Goal: Information Seeking & Learning: Learn about a topic

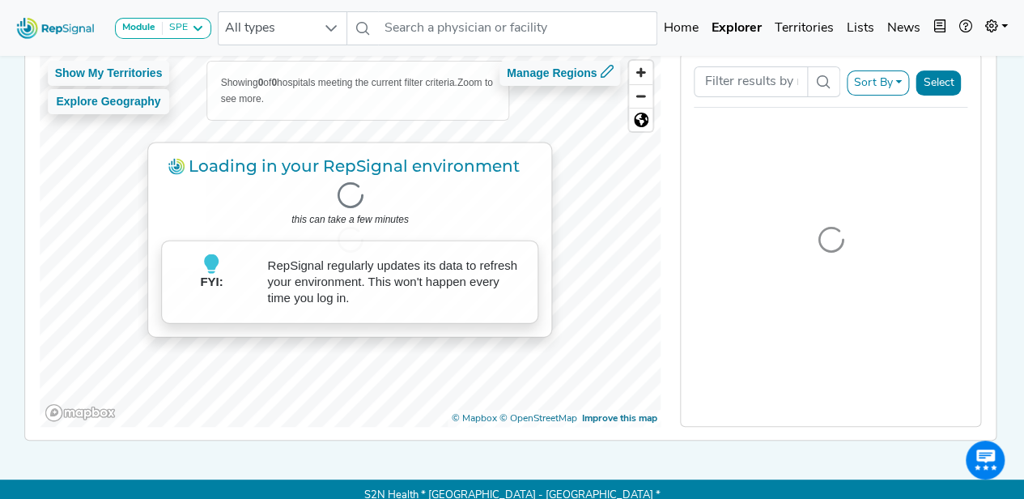
scroll to position [144, 0]
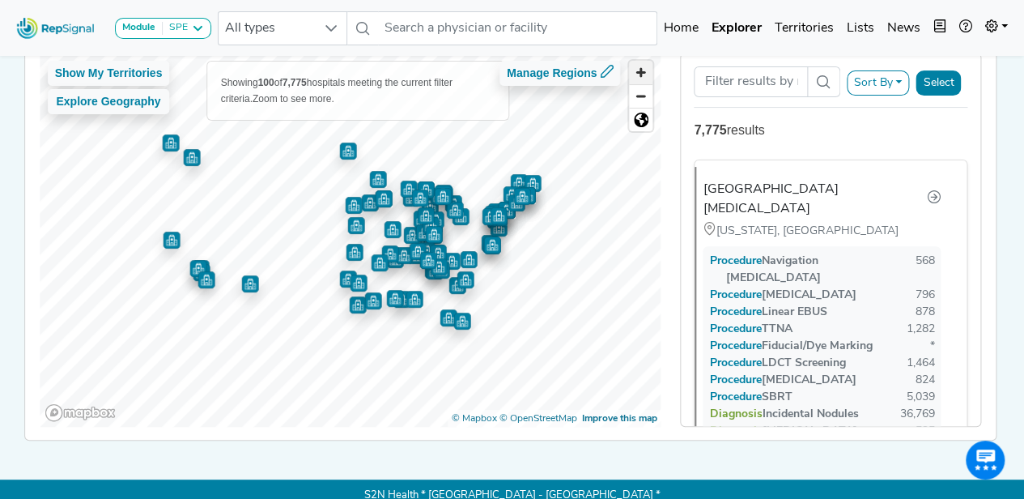
click at [648, 75] on span "Zoom in" at bounding box center [640, 72] width 23 height 23
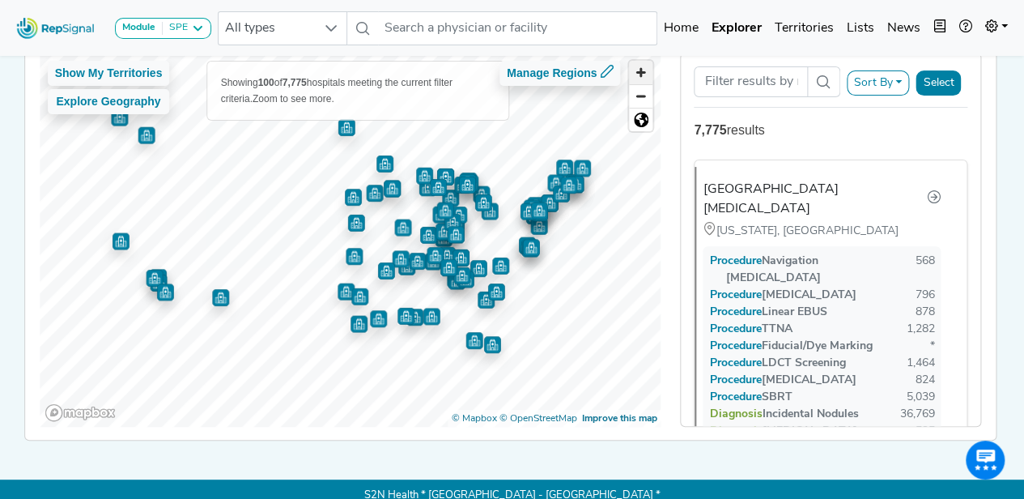
click at [648, 75] on span "Zoom in" at bounding box center [640, 72] width 23 height 23
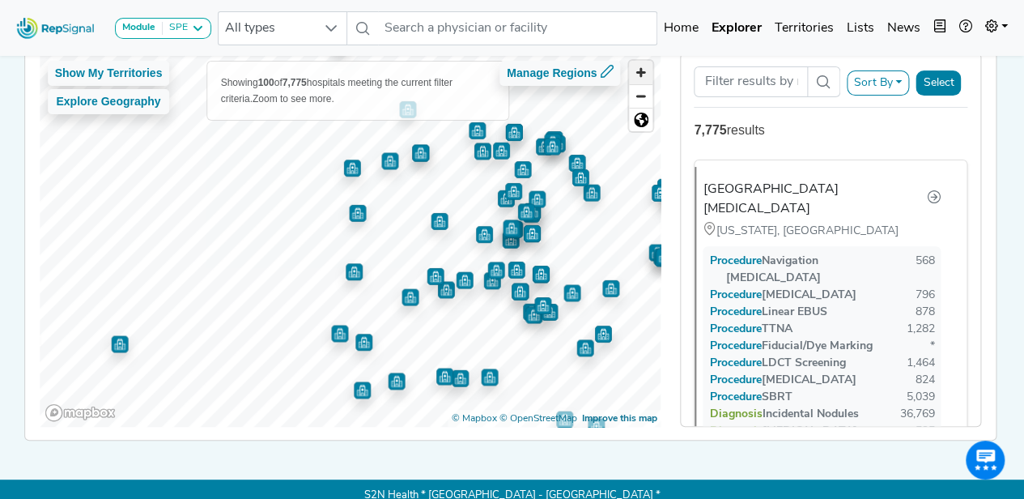
click at [648, 75] on span "Zoom in" at bounding box center [640, 72] width 23 height 23
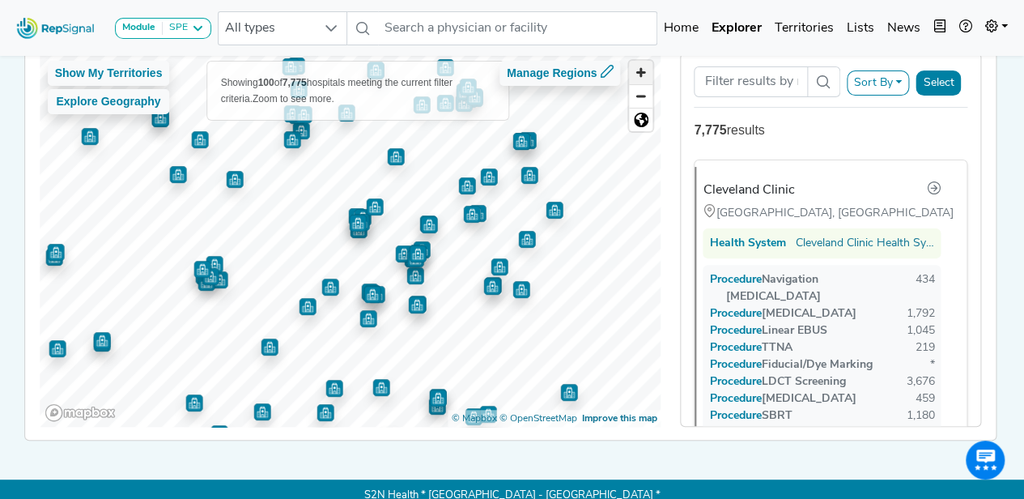
click at [646, 78] on span "Zoom in" at bounding box center [640, 72] width 23 height 23
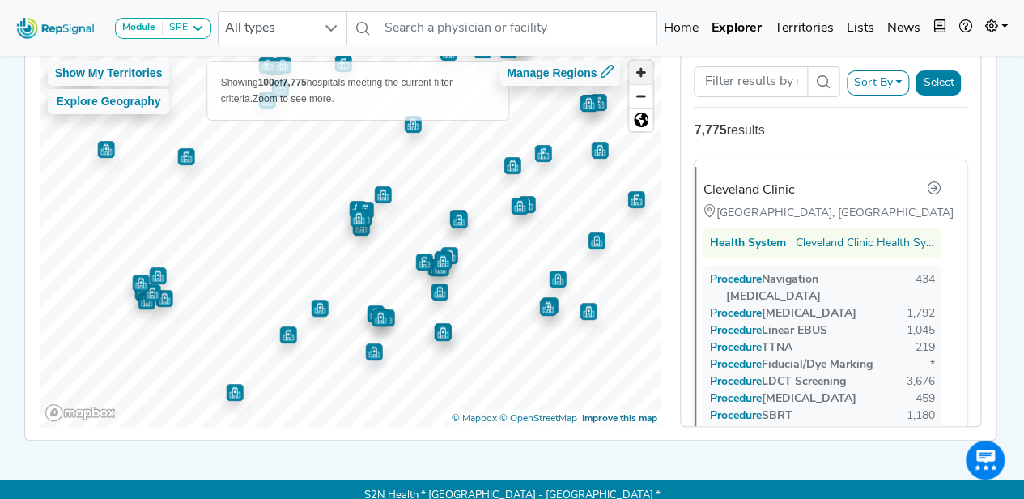
click at [646, 78] on span "Zoom in" at bounding box center [640, 72] width 23 height 23
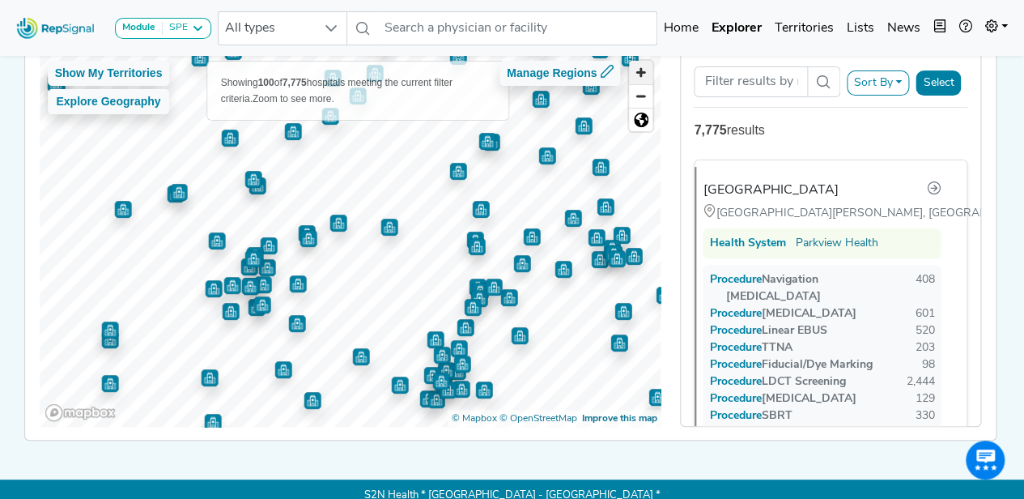
click at [641, 79] on span "Zoom in" at bounding box center [640, 72] width 23 height 23
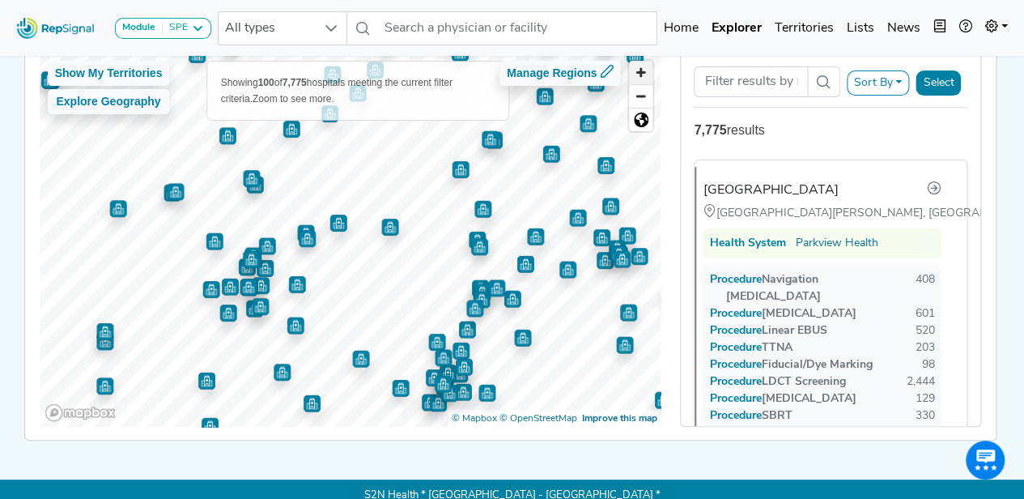
click at [641, 79] on span "Zoom in" at bounding box center [640, 72] width 23 height 23
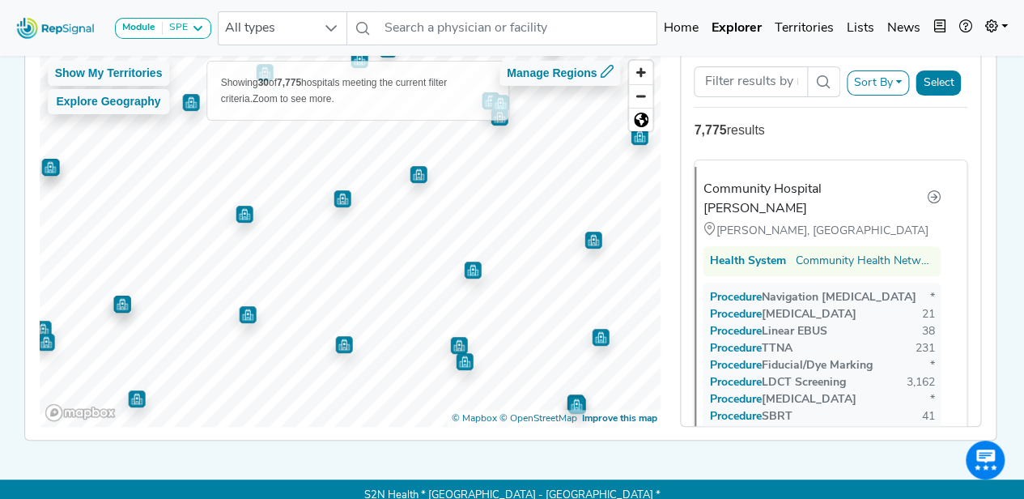
click at [338, 200] on img "Map marker" at bounding box center [342, 198] width 17 height 17
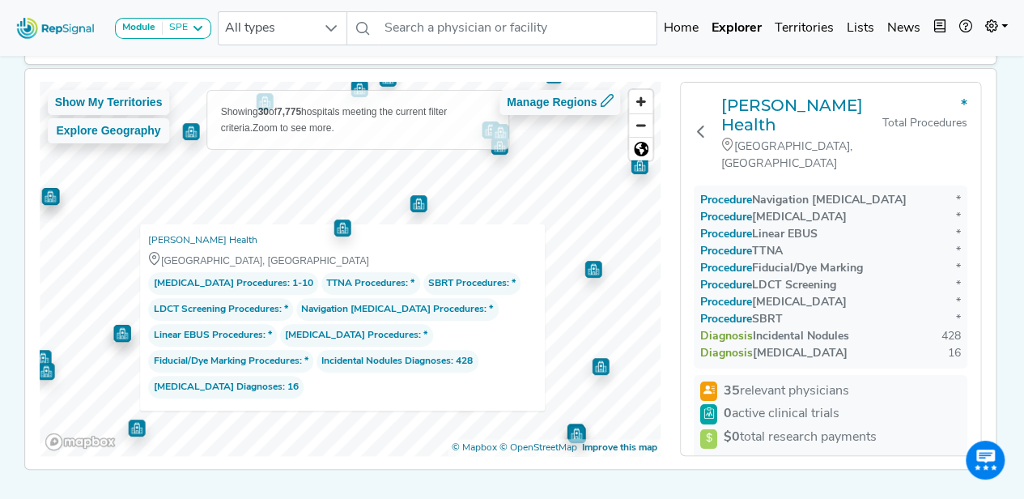
scroll to position [137, 0]
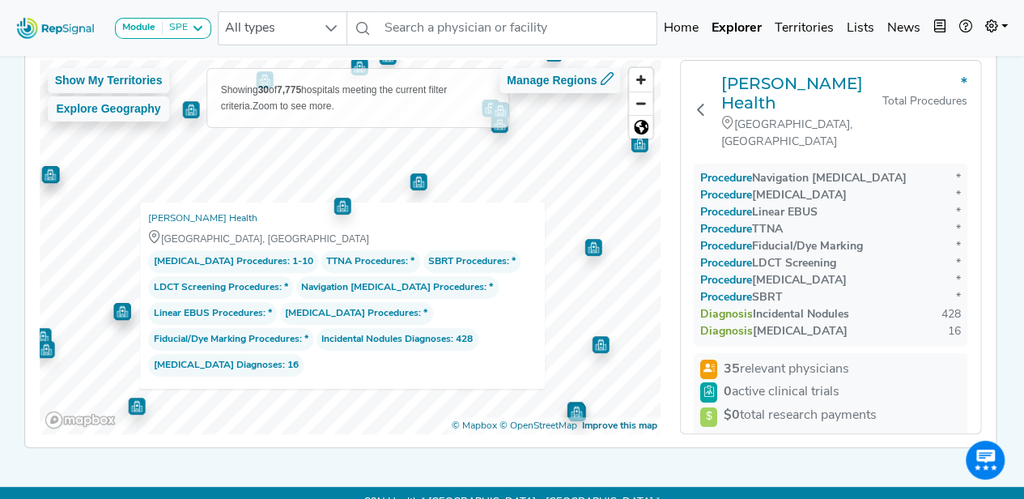
click at [416, 184] on img "Map marker" at bounding box center [418, 181] width 17 height 17
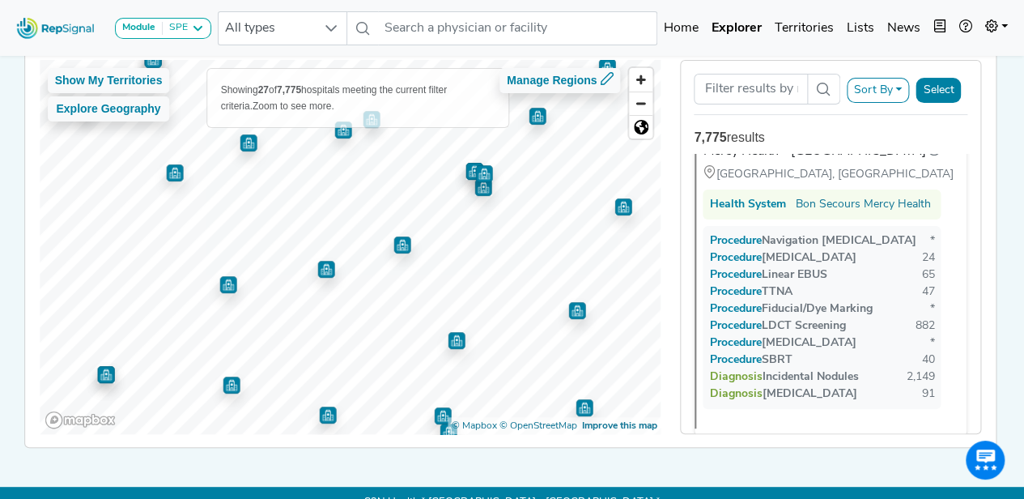
click at [476, 187] on img "Map marker" at bounding box center [483, 187] width 17 height 17
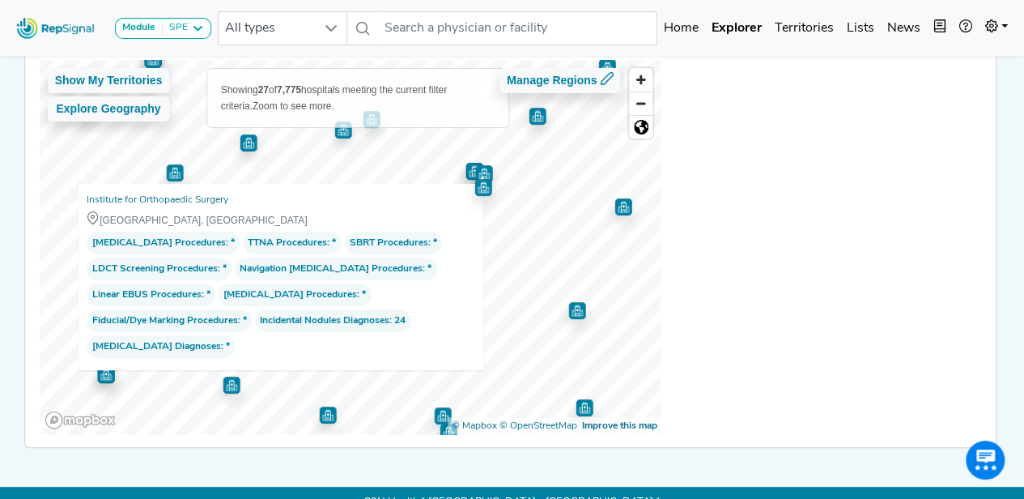
scroll to position [0, 0]
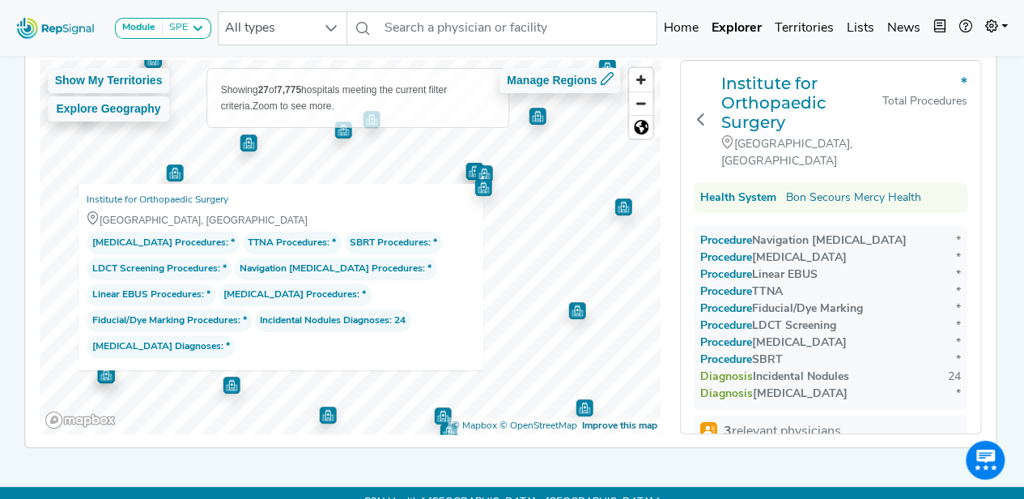
click at [476, 168] on img "Map marker" at bounding box center [483, 173] width 17 height 17
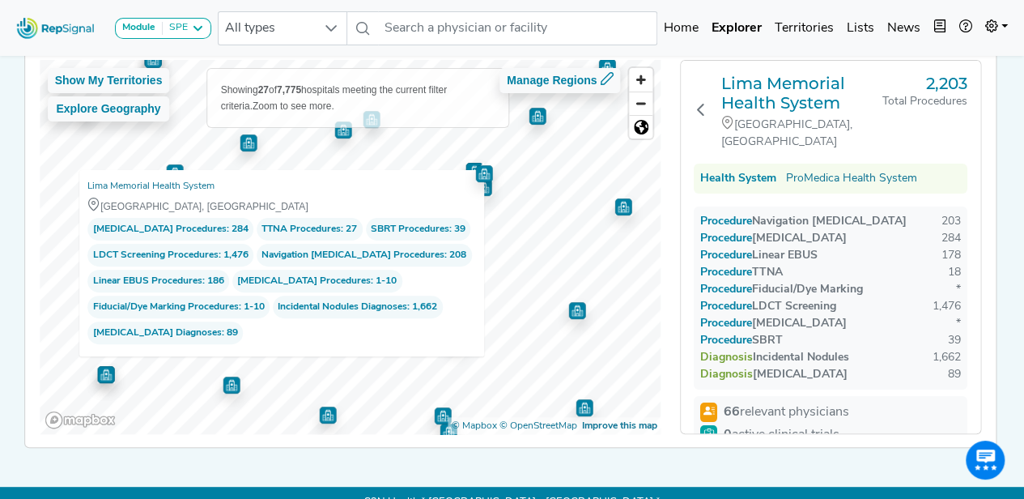
click at [466, 164] on img "Map marker" at bounding box center [474, 171] width 17 height 17
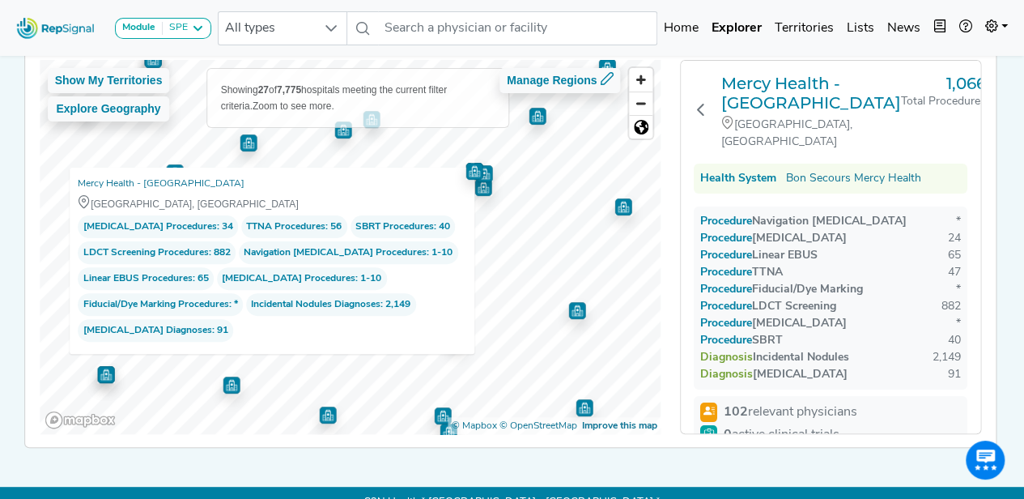
click at [617, 207] on img "Map marker" at bounding box center [623, 206] width 17 height 17
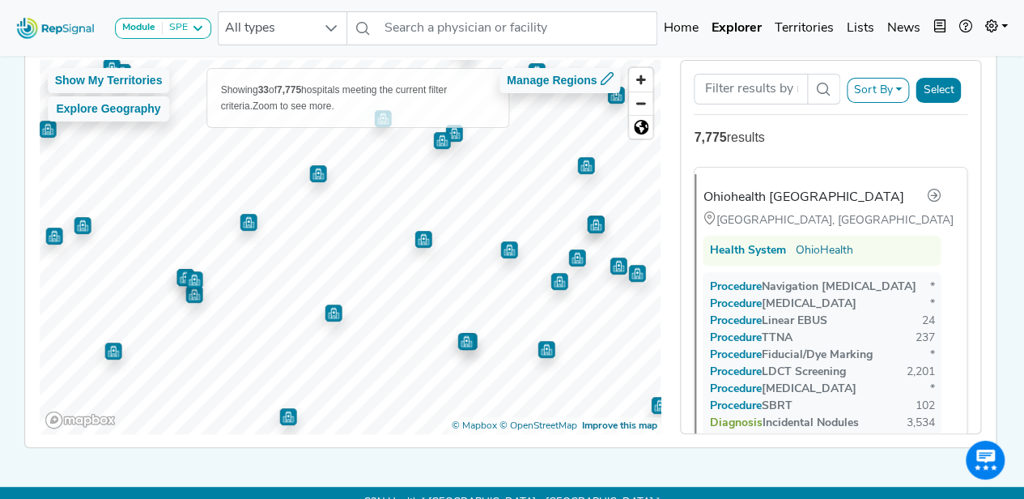
click at [313, 179] on img "Map marker" at bounding box center [317, 173] width 17 height 17
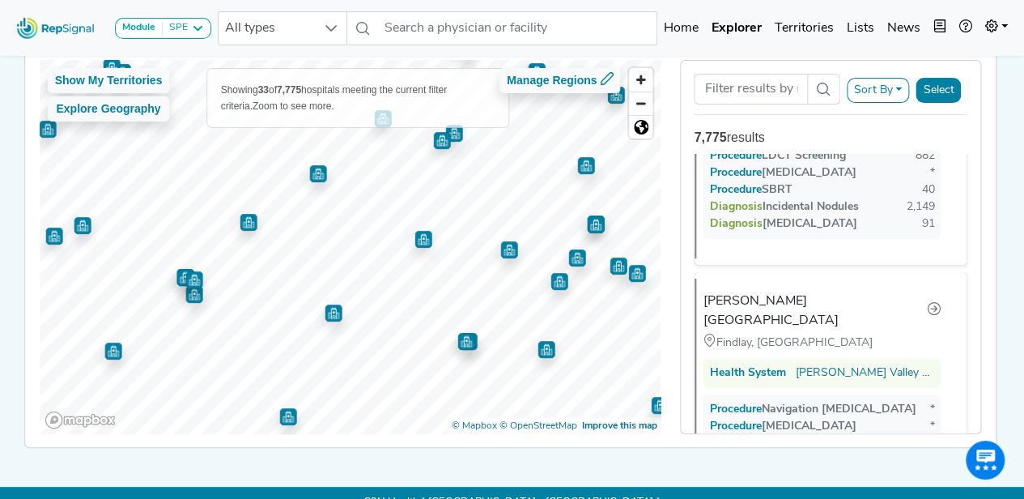
scroll to position [1246, 0]
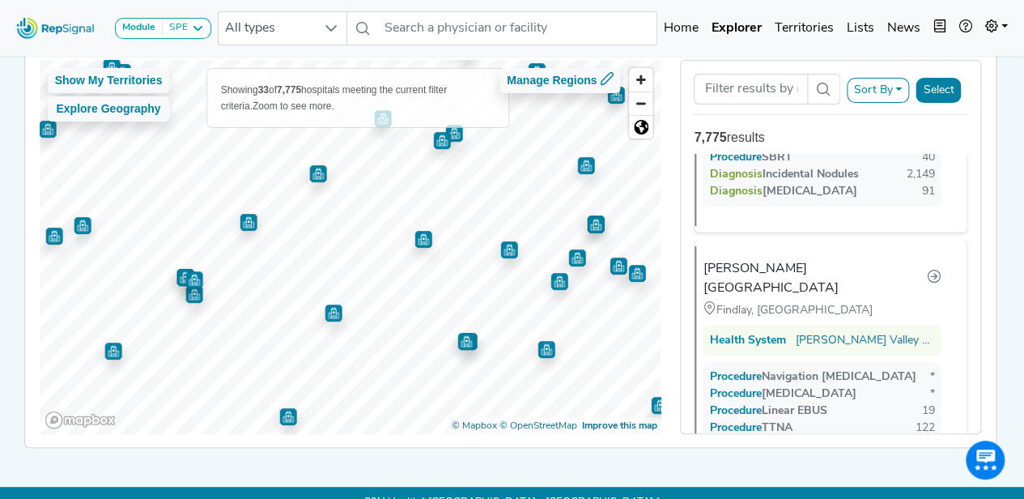
click at [505, 244] on img "Map marker" at bounding box center [508, 249] width 17 height 17
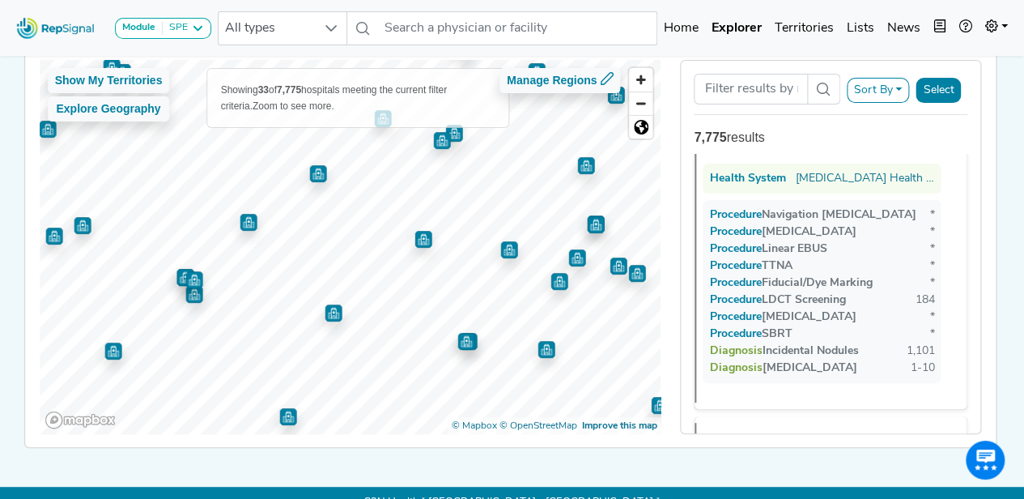
click at [559, 282] on img "Map marker" at bounding box center [559, 281] width 17 height 17
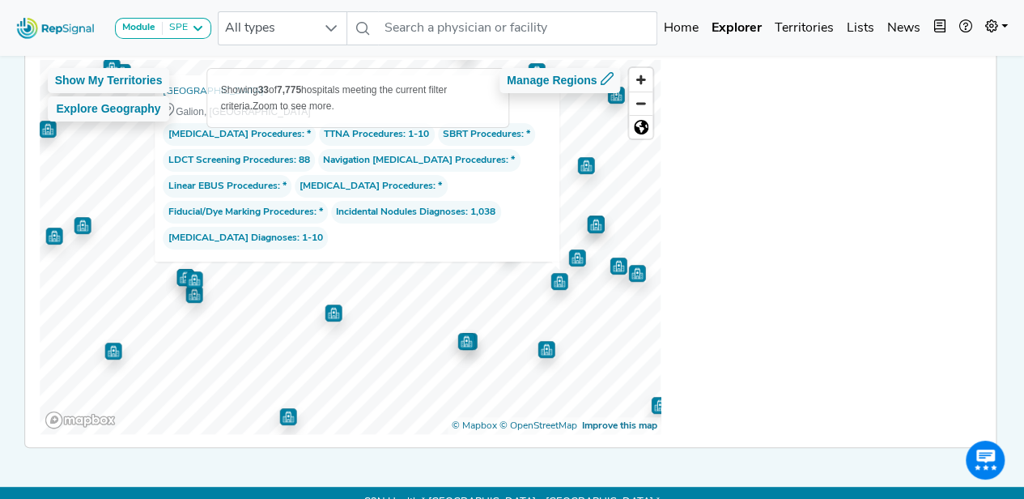
scroll to position [0, 0]
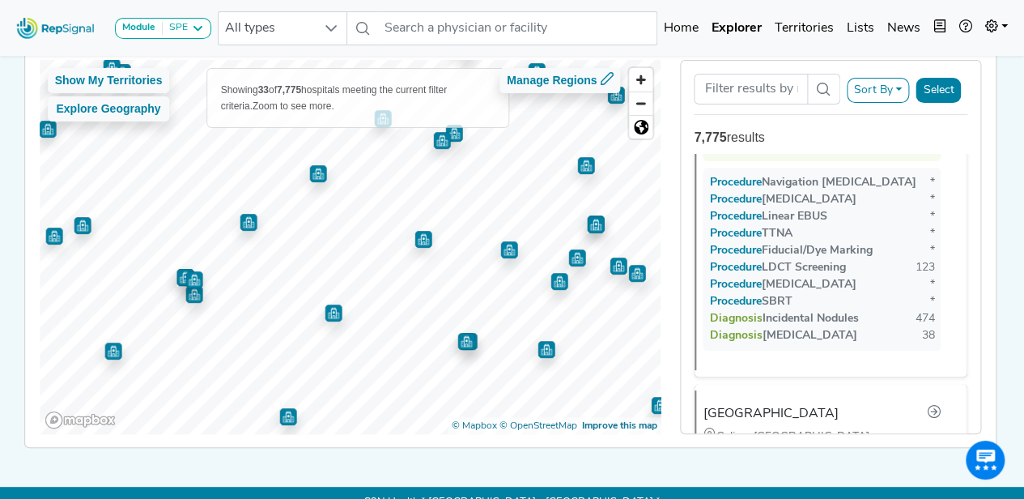
click at [573, 259] on img "Map marker" at bounding box center [576, 257] width 17 height 17
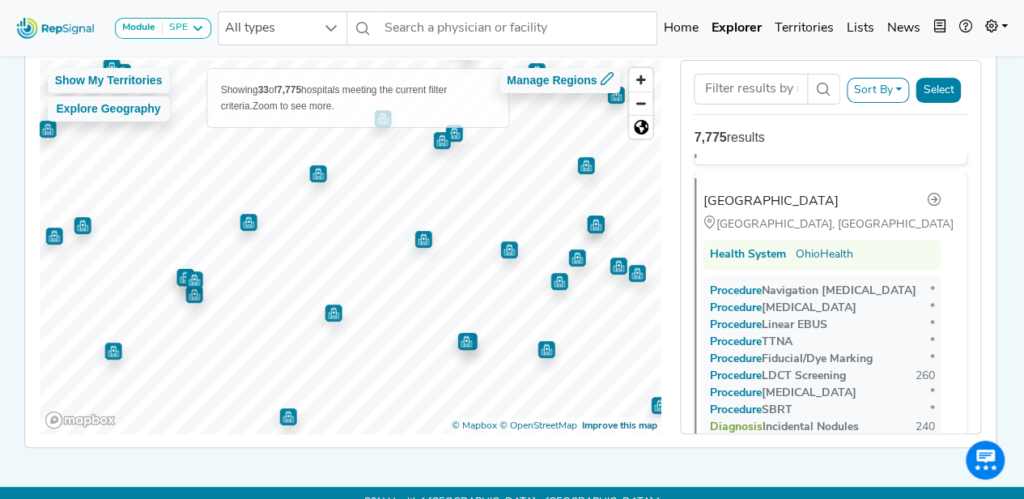
click at [591, 221] on img "Map marker" at bounding box center [595, 224] width 17 height 17
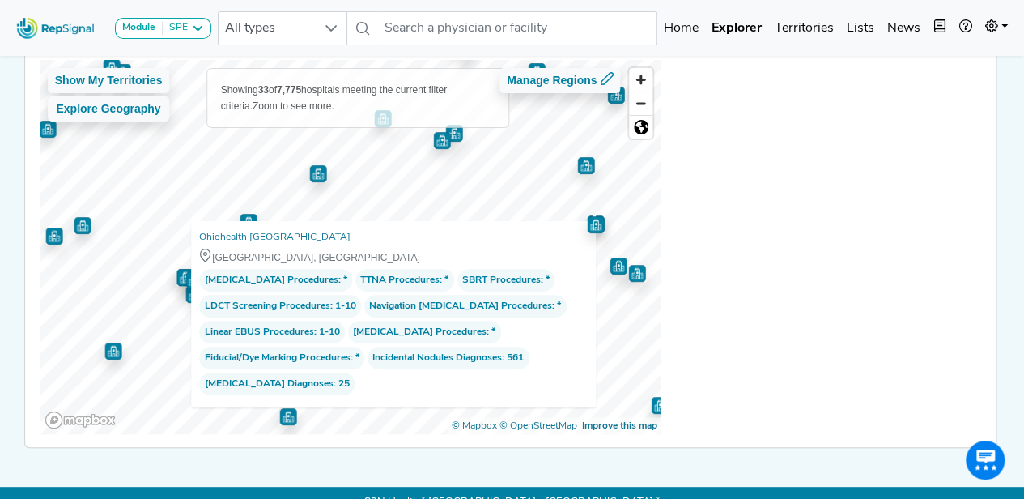
scroll to position [7224, 0]
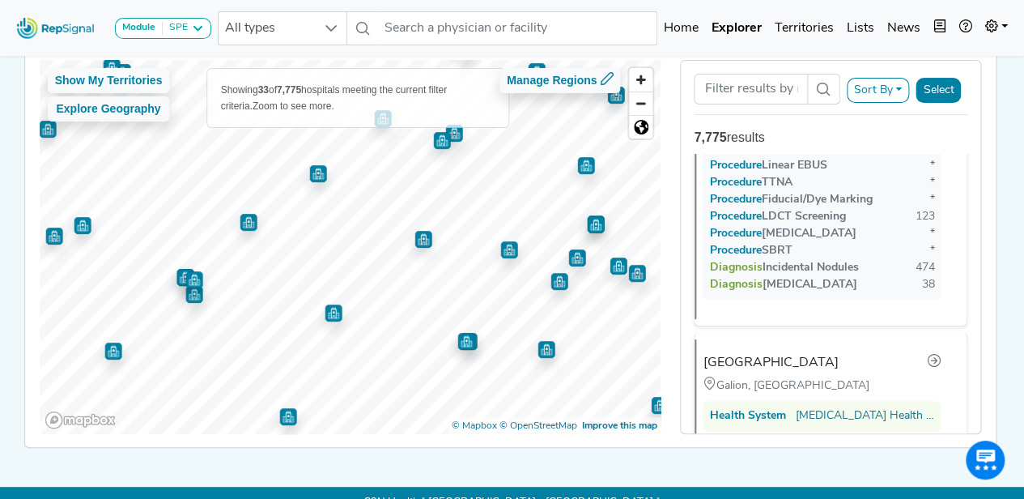
click at [617, 269] on img "Map marker" at bounding box center [618, 266] width 17 height 17
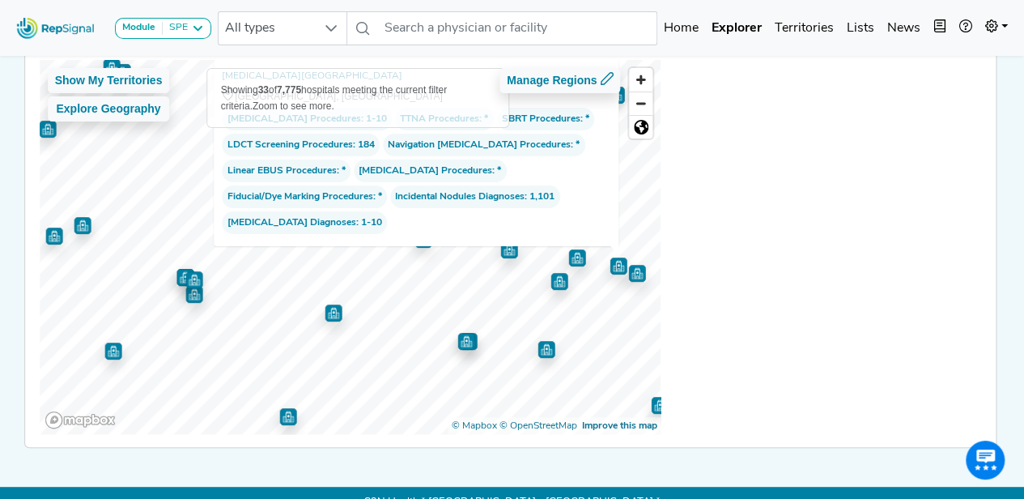
scroll to position [0, 0]
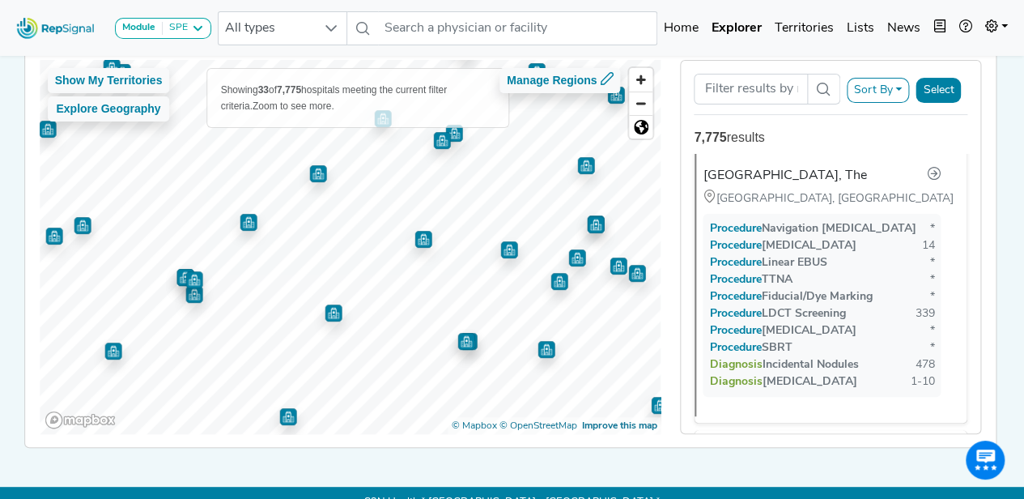
click at [632, 275] on img "Map marker" at bounding box center [636, 273] width 17 height 17
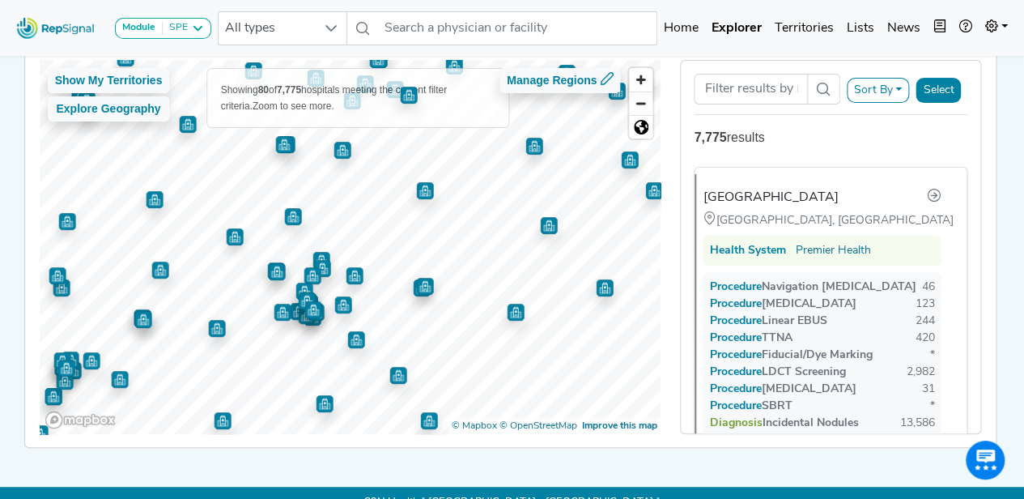
click at [599, 285] on img "Map marker" at bounding box center [604, 287] width 17 height 17
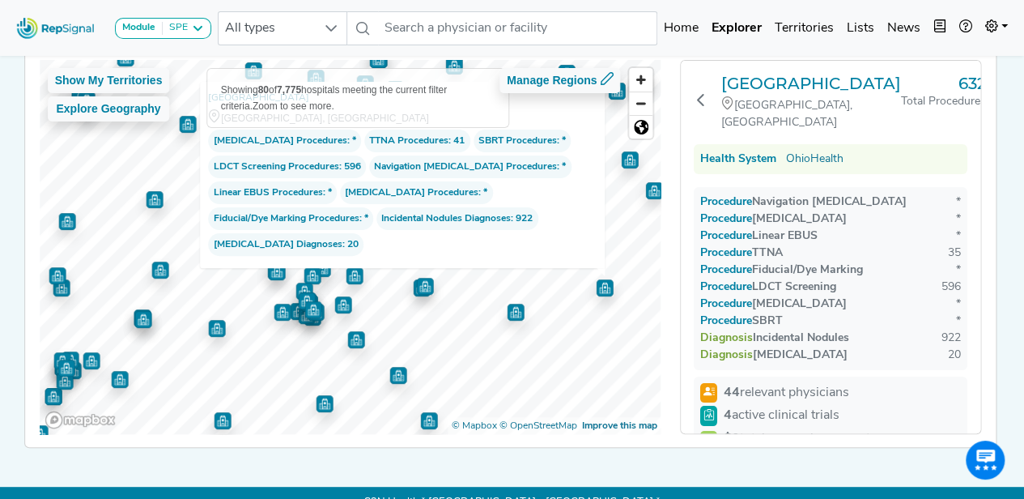
click at [513, 310] on img "Map marker" at bounding box center [515, 312] width 17 height 17
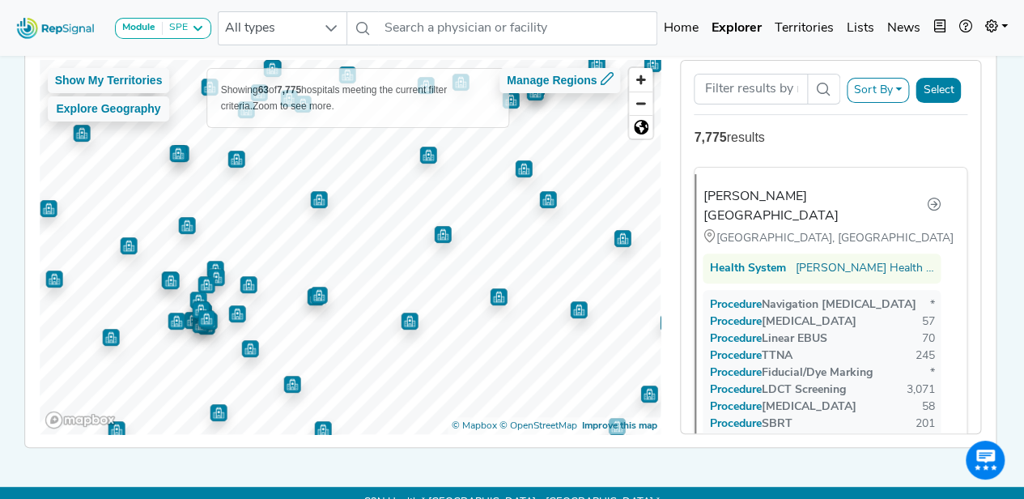
click at [621, 241] on img "Map marker" at bounding box center [622, 238] width 17 height 17
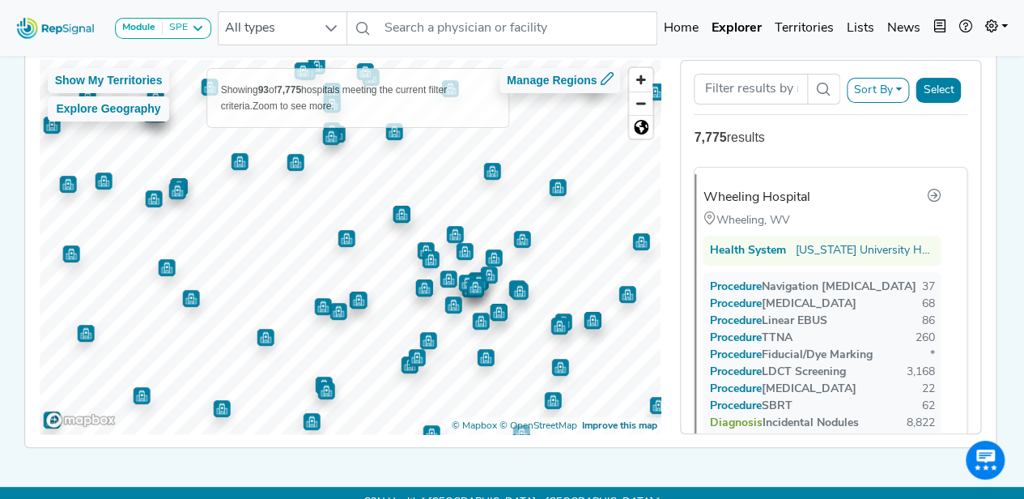
click at [356, 299] on img "Map marker" at bounding box center [358, 300] width 17 height 17
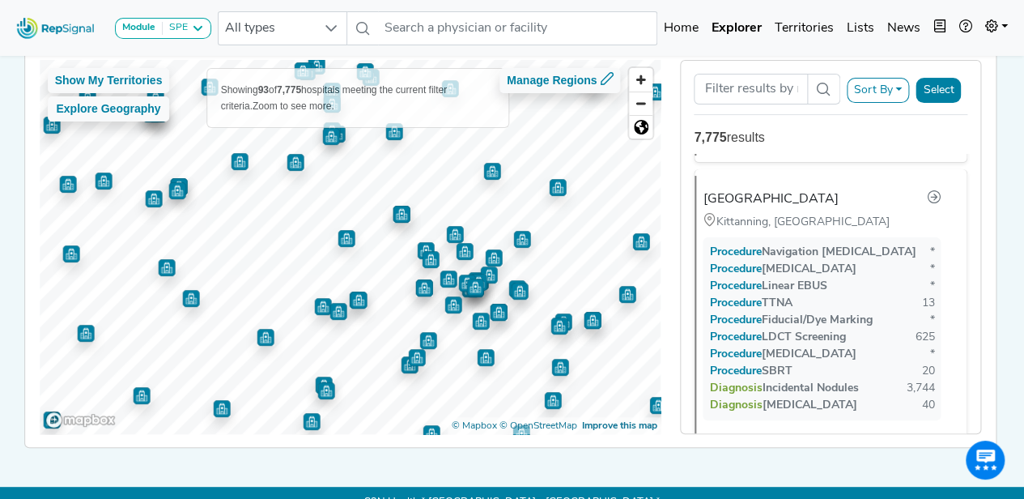
scroll to position [12305, 0]
click at [398, 219] on img "Map marker" at bounding box center [401, 214] width 17 height 17
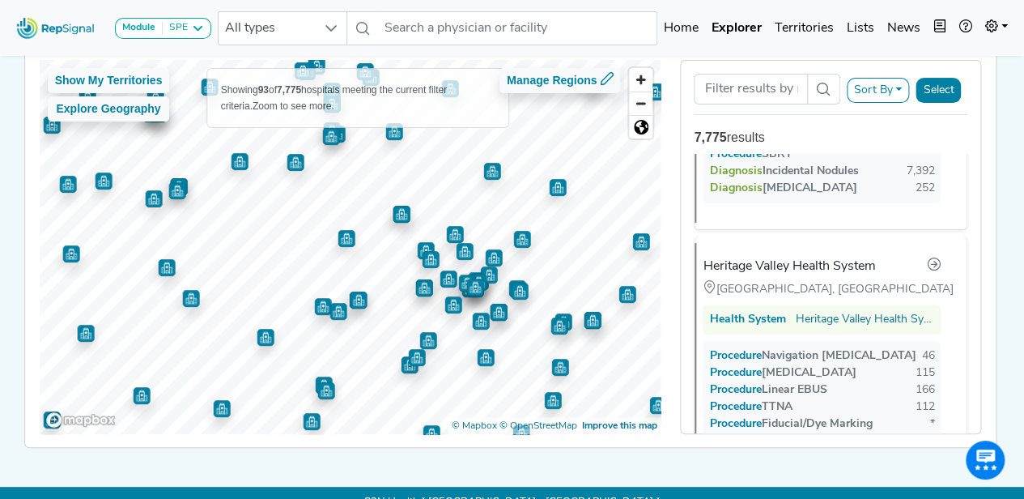
scroll to position [1578, 0]
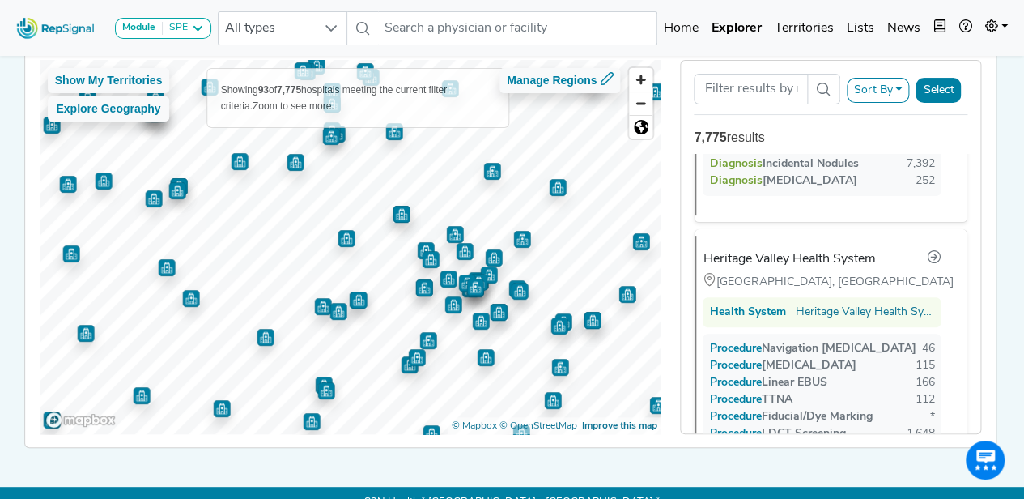
click at [488, 170] on img "Map marker" at bounding box center [491, 171] width 17 height 17
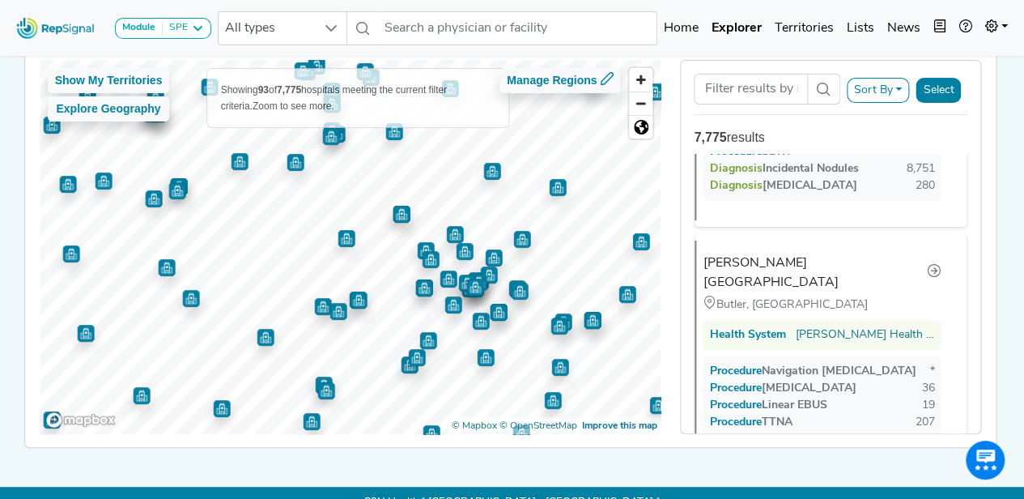
scroll to position [946, 0]
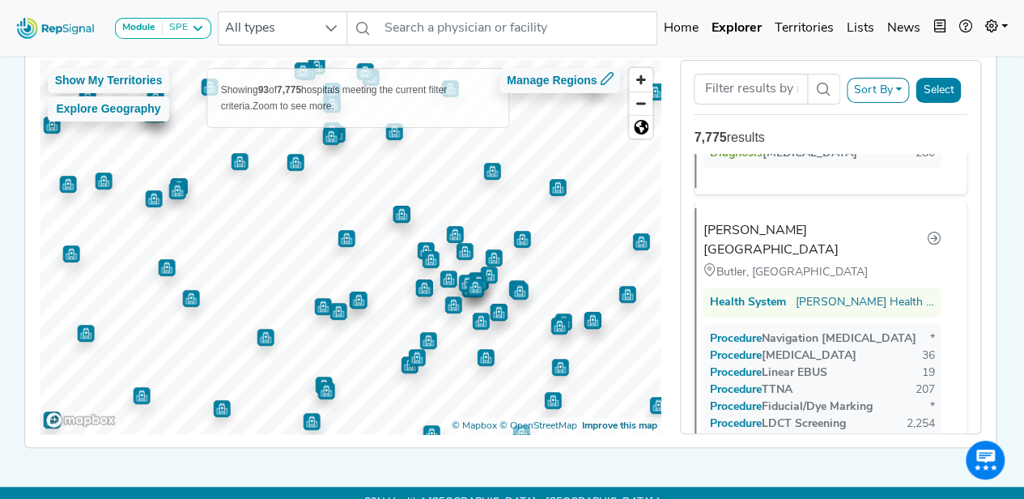
click at [386, 134] on img "Map marker" at bounding box center [393, 131] width 17 height 17
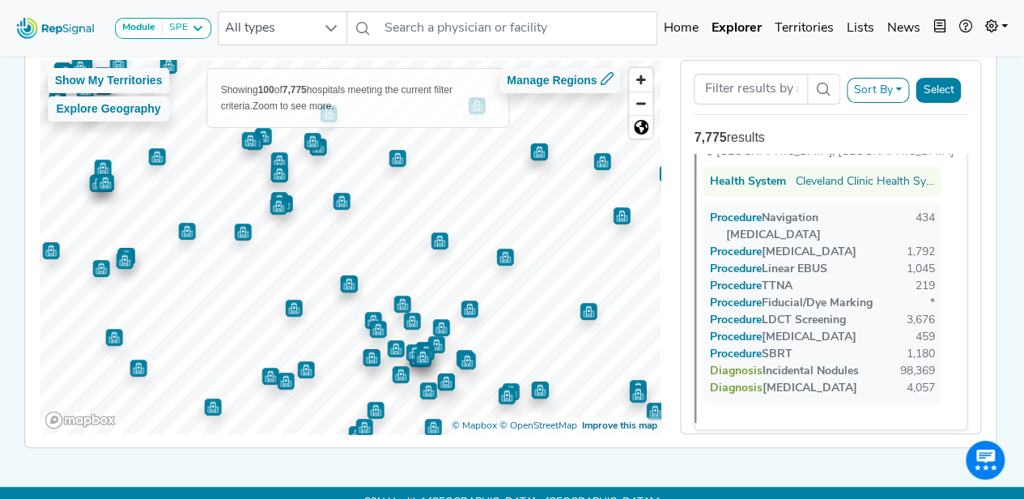
scroll to position [6, 0]
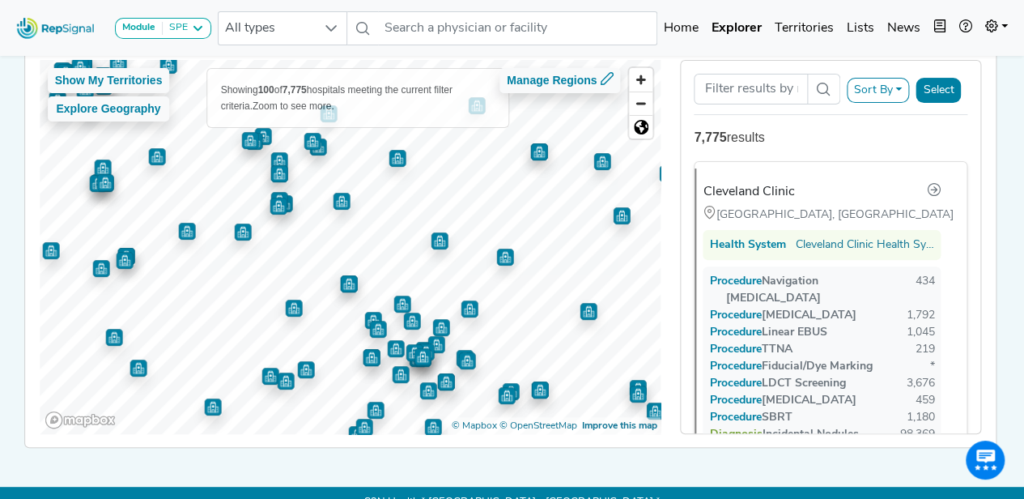
click at [397, 159] on img "Map marker" at bounding box center [397, 158] width 17 height 17
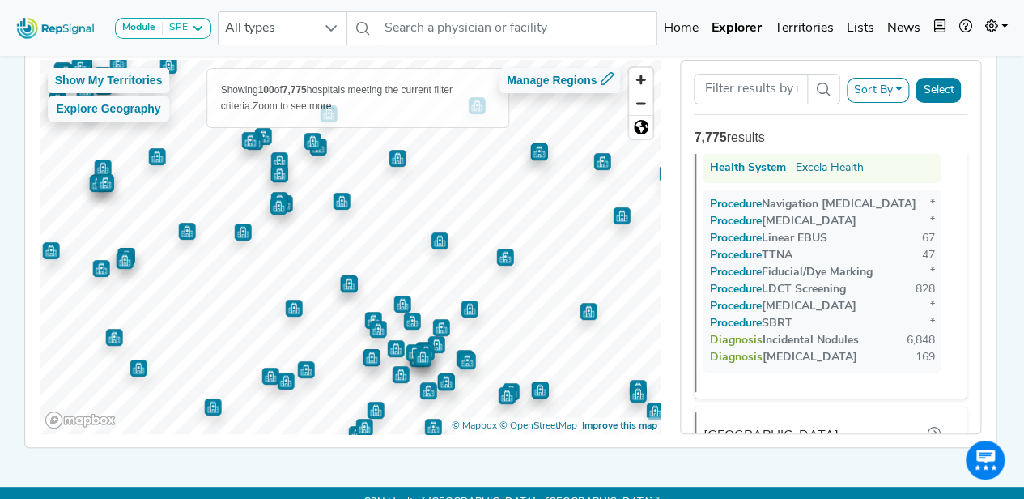
scroll to position [9185, 0]
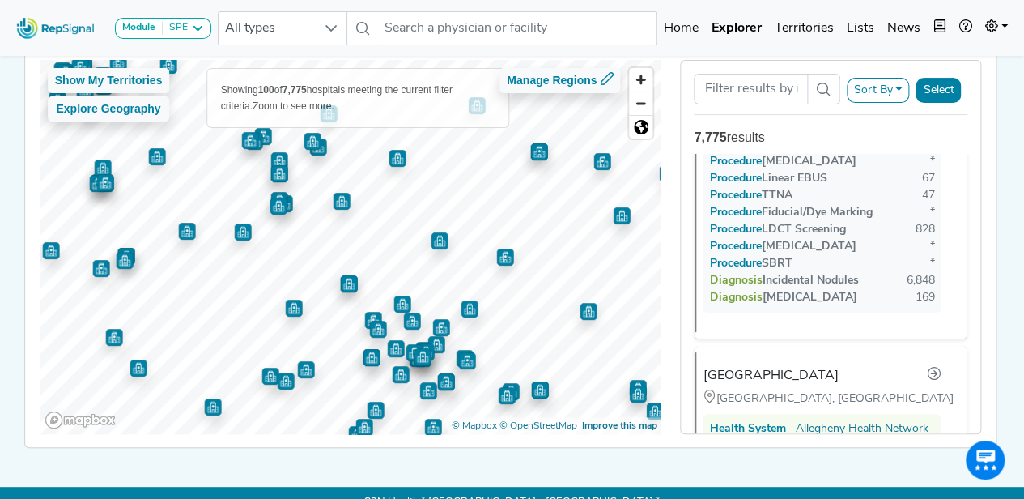
click at [565, 472] on div "Module SPE [MEDICAL_DATA] Disposable Bronchoscope SBRT SPE TTNA [MEDICAL_DATA] …" at bounding box center [512, 191] width 1024 height 656
click at [645, 87] on span "Zoom in" at bounding box center [640, 79] width 23 height 23
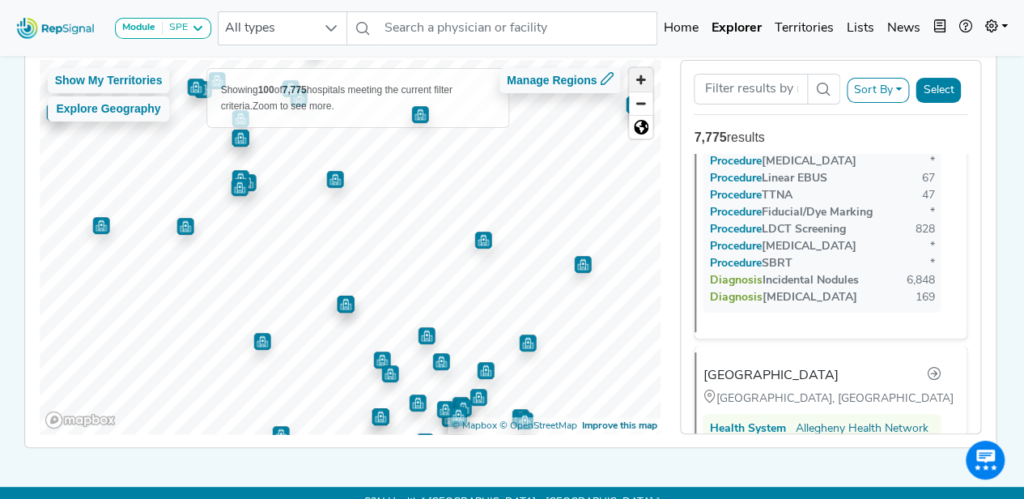
click at [645, 87] on span "Zoom in" at bounding box center [640, 79] width 23 height 23
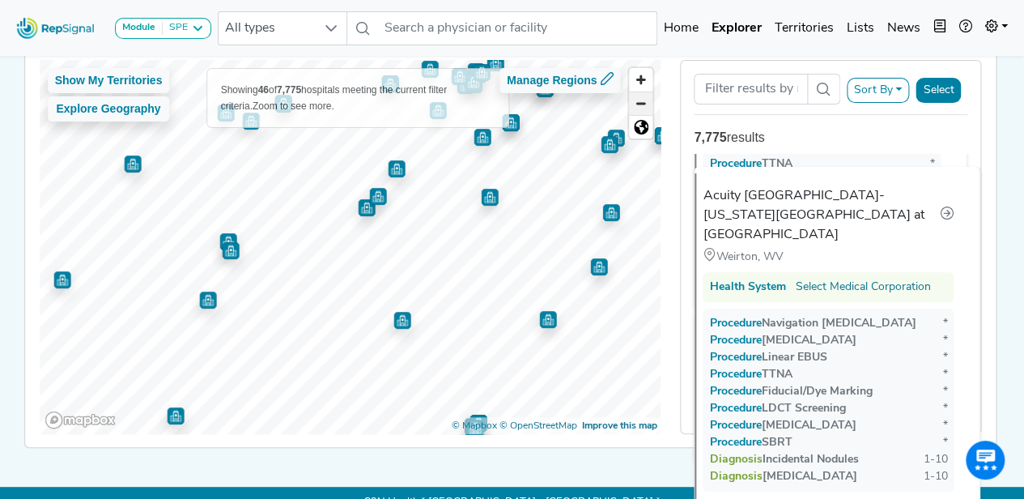
scroll to position [0, 0]
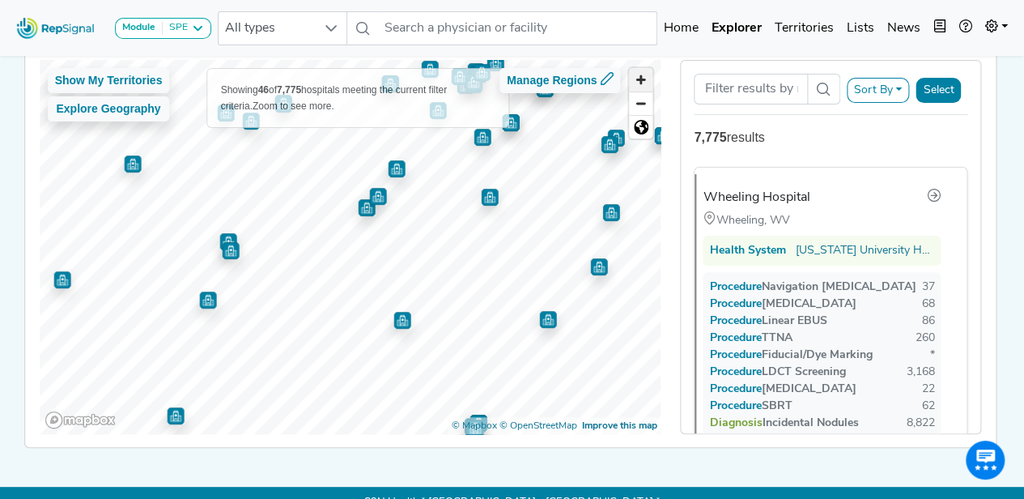
click at [641, 85] on span "Zoom in" at bounding box center [640, 79] width 23 height 23
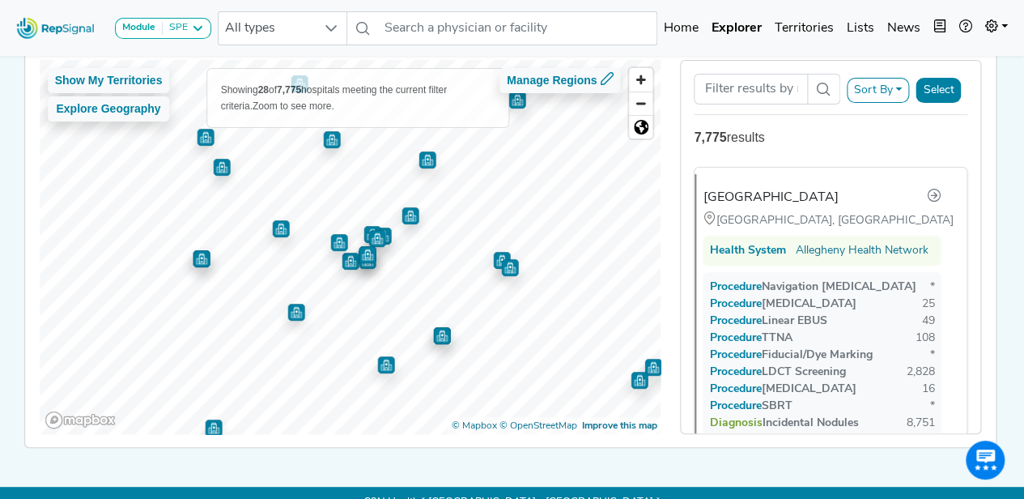
click at [292, 309] on img "Map marker" at bounding box center [295, 312] width 17 height 17
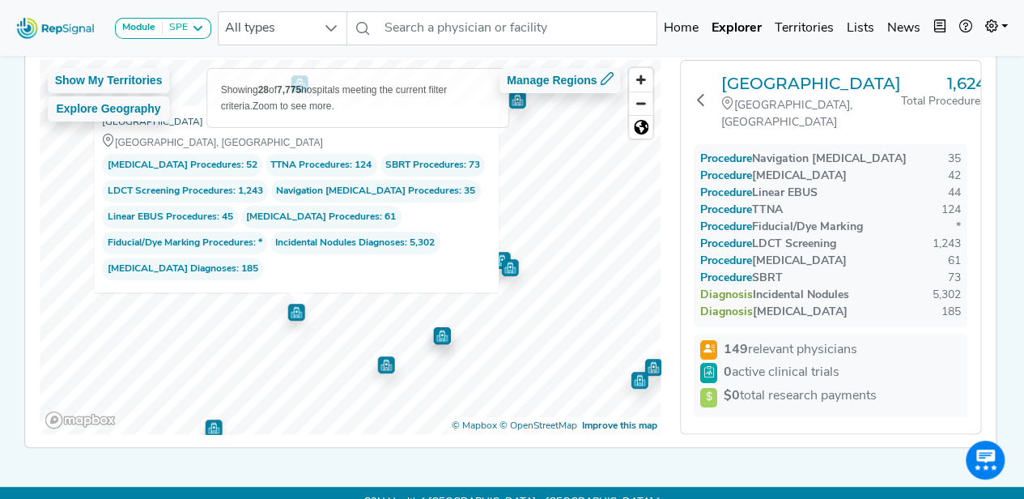
click at [153, 123] on link "[GEOGRAPHIC_DATA]" at bounding box center [152, 122] width 101 height 16
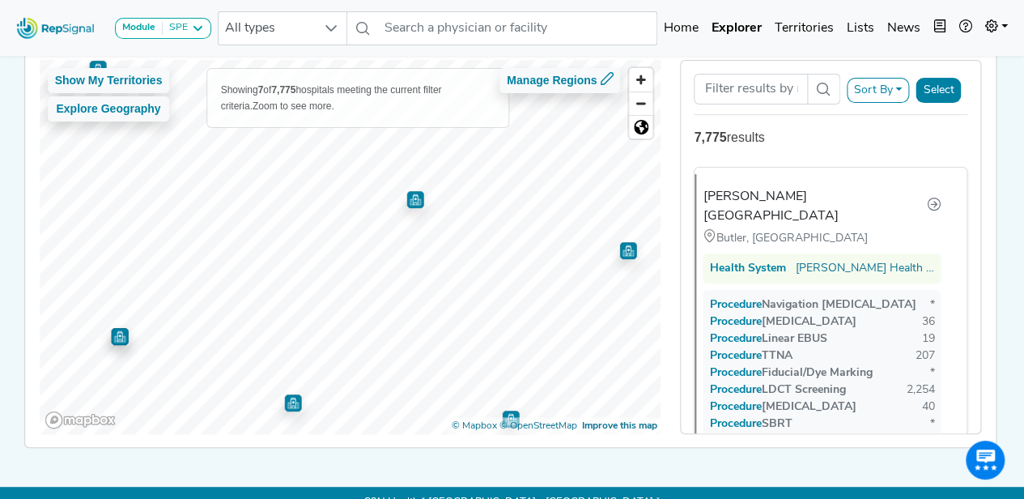
click at [414, 197] on img "Map marker" at bounding box center [415, 199] width 17 height 17
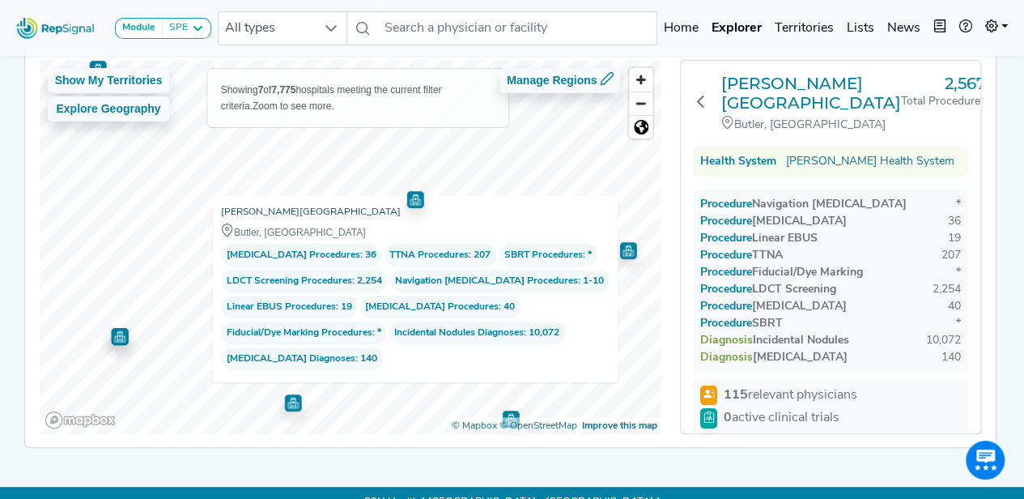
click at [287, 207] on link "[PERSON_NAME][GEOGRAPHIC_DATA]" at bounding box center [311, 212] width 180 height 16
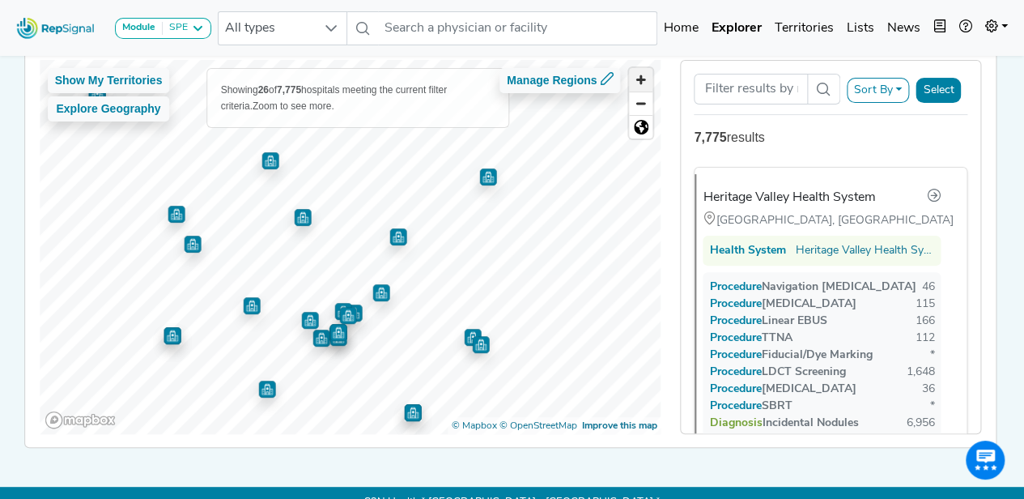
click at [648, 80] on span "Zoom in" at bounding box center [640, 79] width 23 height 23
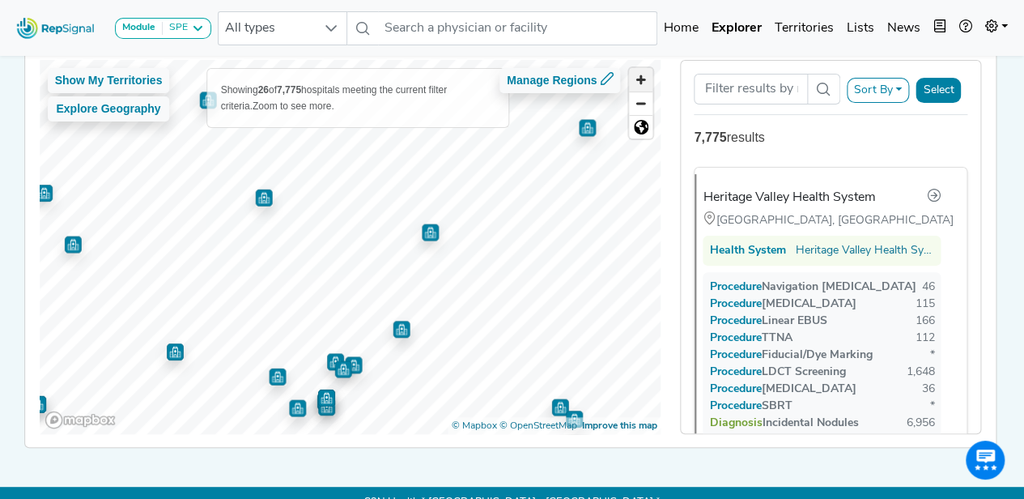
click at [648, 80] on span "Zoom in" at bounding box center [640, 79] width 23 height 23
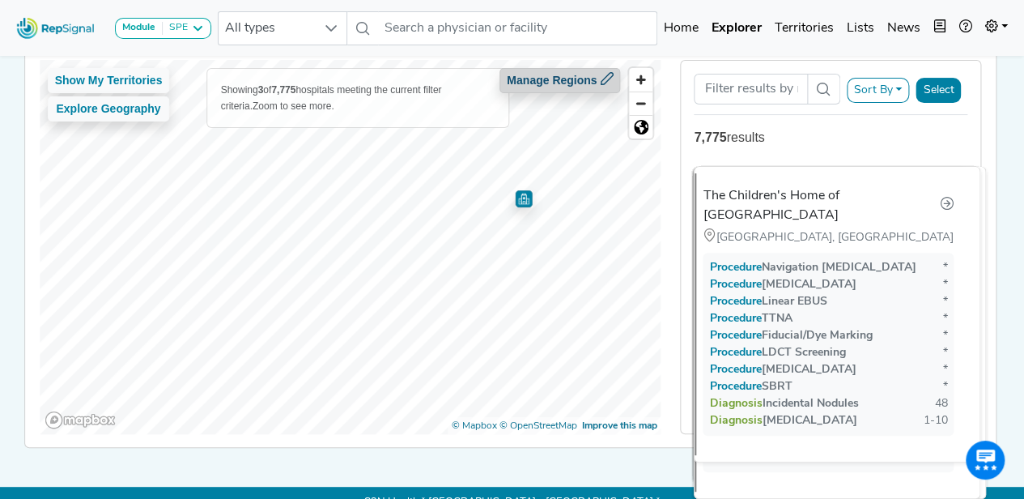
click at [531, 70] on div "Show My Territories Explore Geography Showing 3 of 7,775 hospitals meeting the …" at bounding box center [351, 247] width 622 height 374
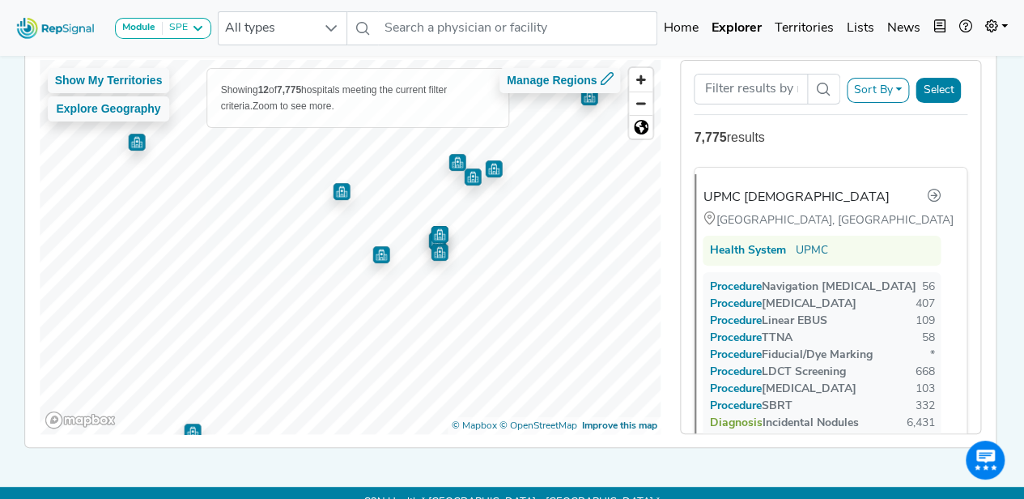
click at [379, 258] on img "Map marker" at bounding box center [381, 254] width 17 height 17
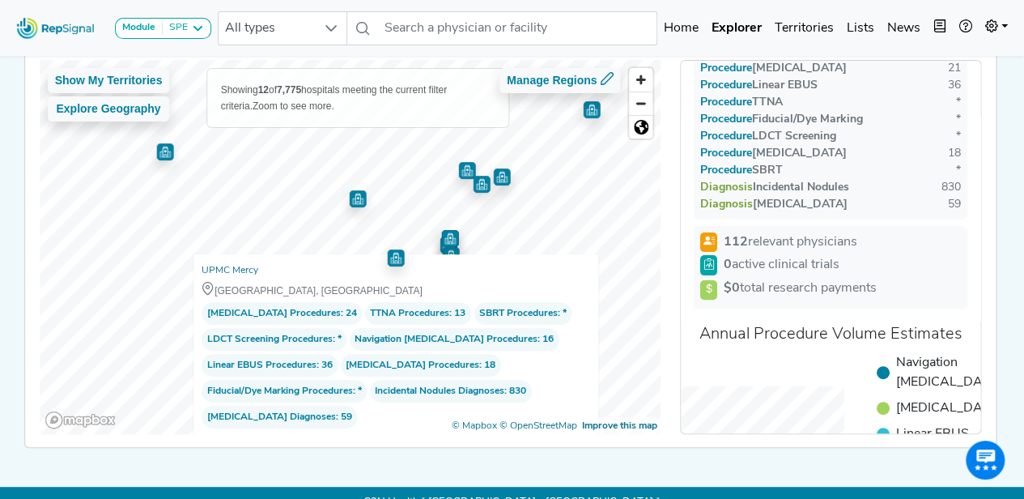
scroll to position [133, 0]
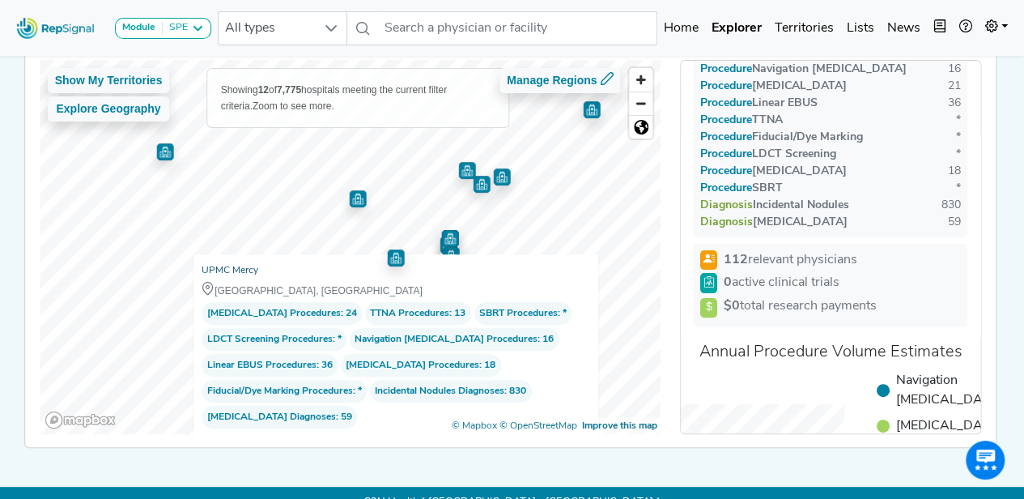
click at [243, 270] on link "UPMC Mercy" at bounding box center [230, 270] width 57 height 16
click at [446, 233] on img "Map marker" at bounding box center [449, 238] width 17 height 17
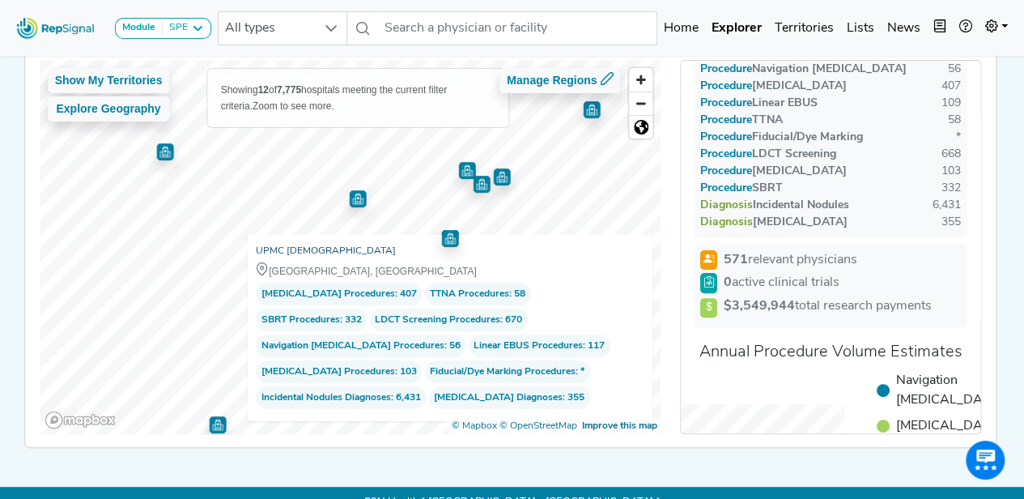
click at [302, 252] on link "UPMC [DEMOGRAPHIC_DATA]" at bounding box center [326, 251] width 140 height 16
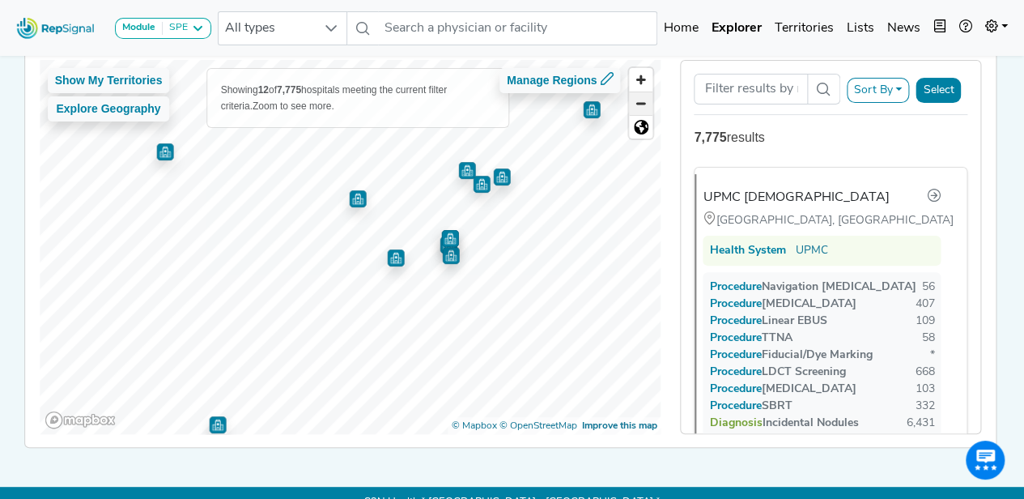
click at [643, 101] on span "Zoom out" at bounding box center [640, 103] width 23 height 23
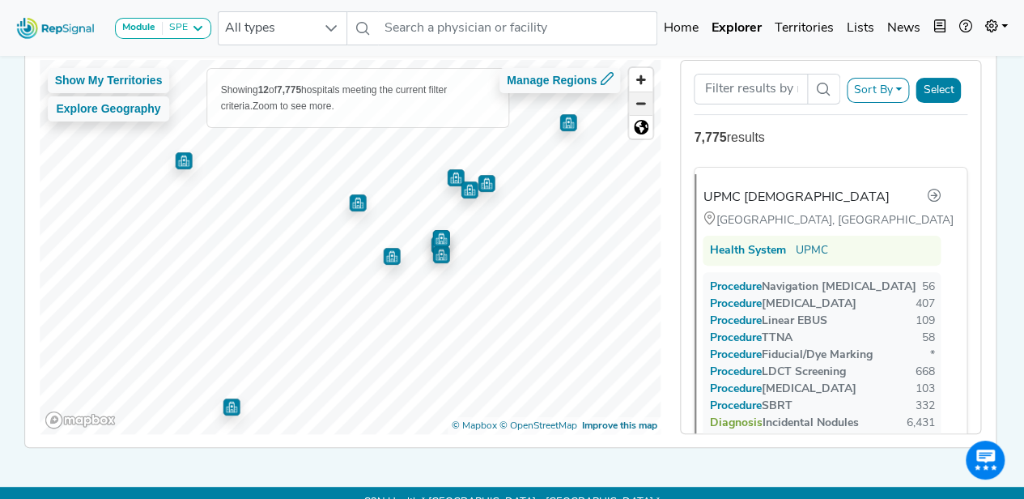
click at [643, 101] on span "Zoom out" at bounding box center [640, 103] width 23 height 23
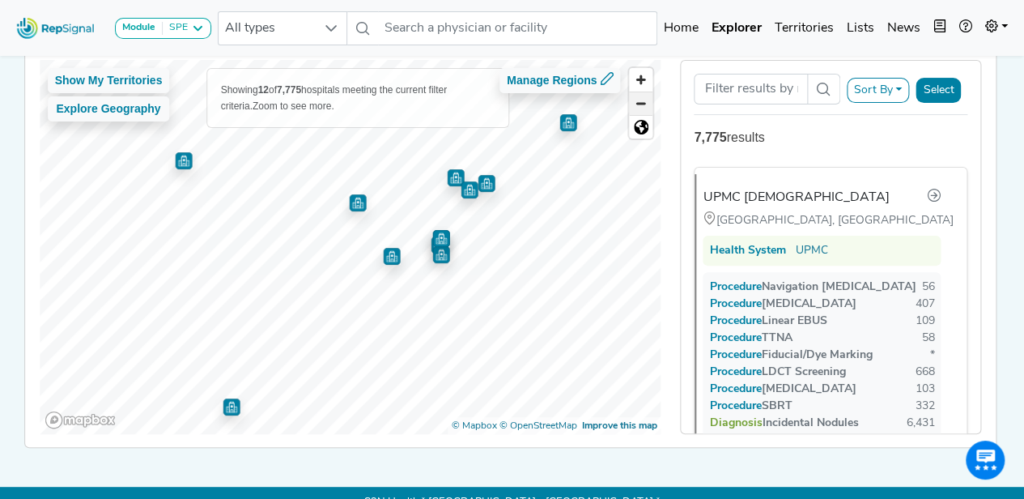
click at [643, 101] on span "Zoom out" at bounding box center [640, 103] width 23 height 23
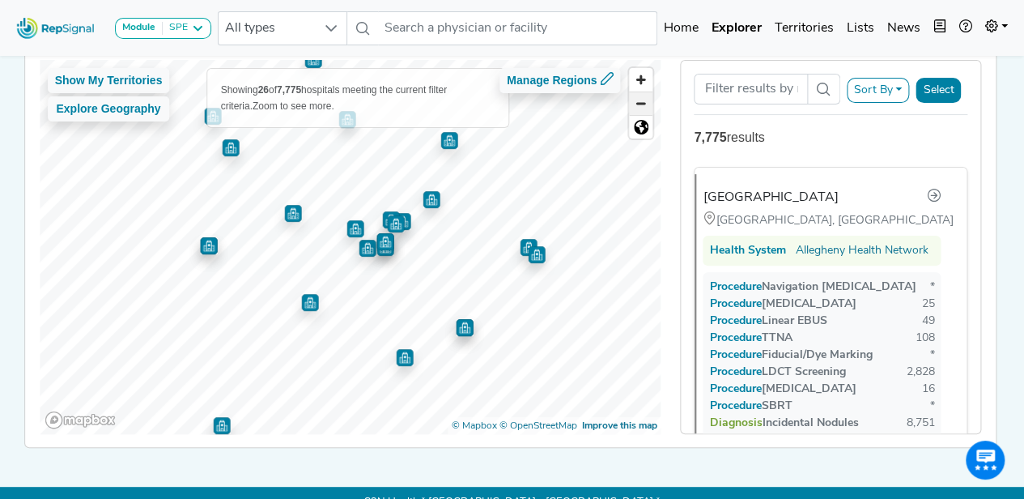
click at [653, 97] on span "Zoom out" at bounding box center [640, 103] width 23 height 23
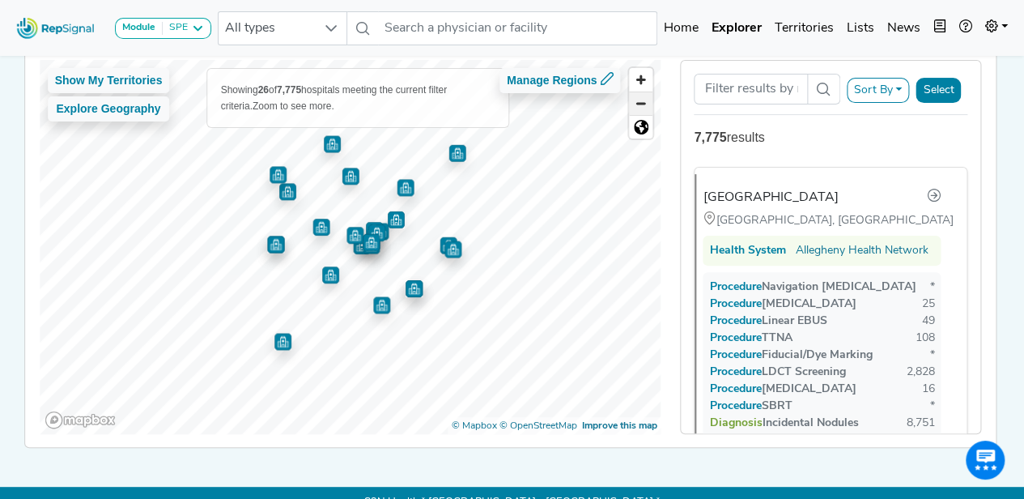
click at [653, 97] on span "Zoom out" at bounding box center [640, 103] width 23 height 23
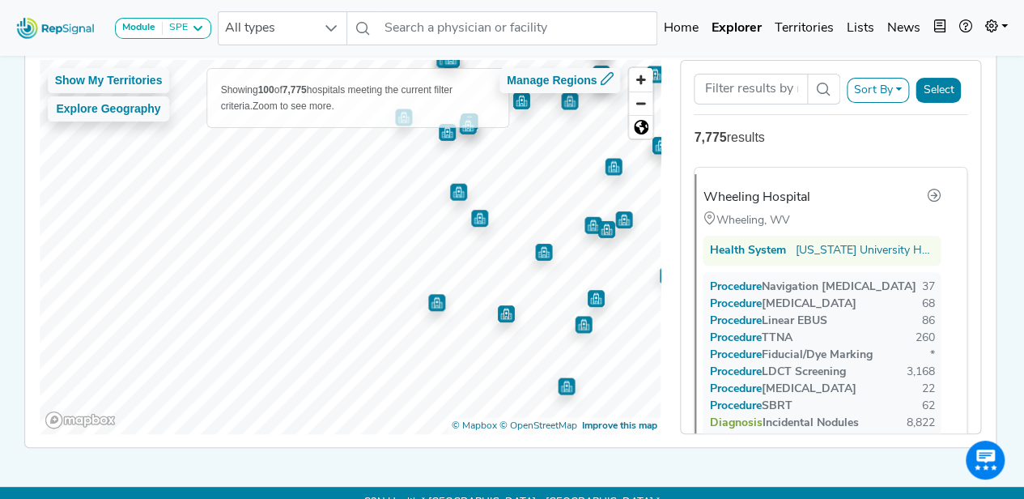
click at [472, 224] on img "Map marker" at bounding box center [479, 218] width 17 height 17
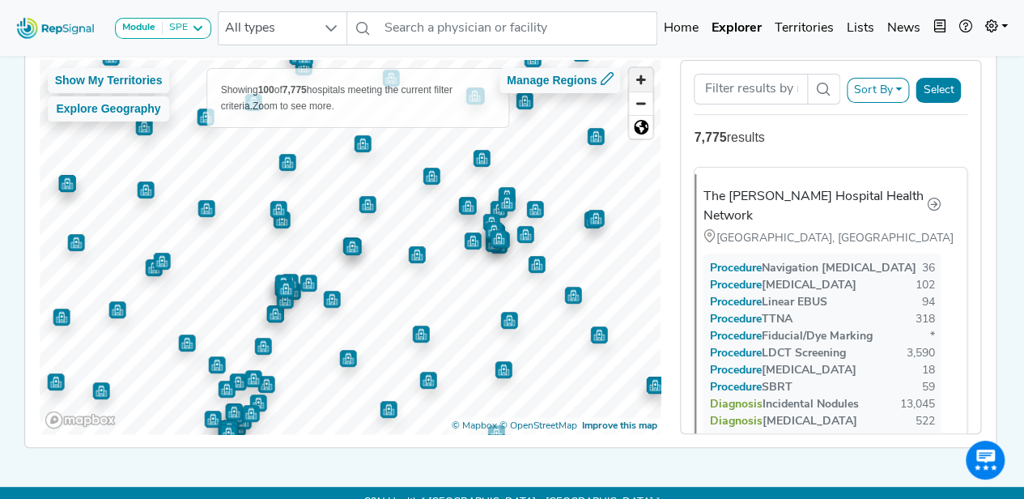
click at [651, 78] on span "Zoom in" at bounding box center [640, 79] width 23 height 23
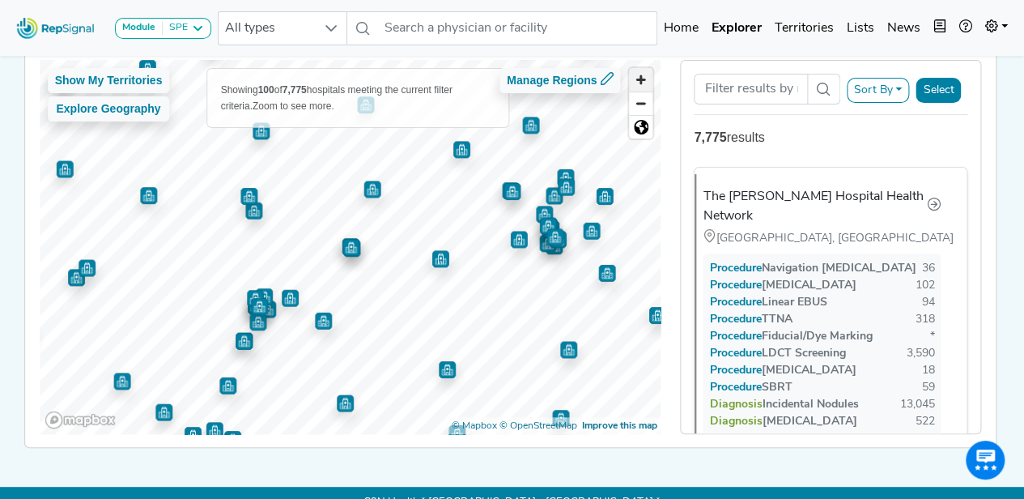
click at [651, 78] on span "Zoom in" at bounding box center [640, 79] width 23 height 23
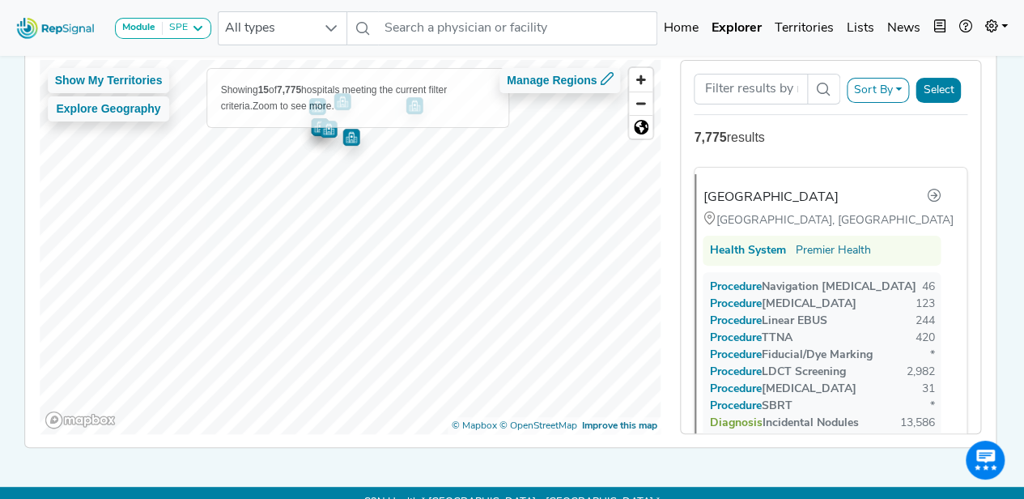
click at [593, 50] on div "Module SPE [MEDICAL_DATA] Disposable Bronchoscope SBRT SPE TTNA [MEDICAL_DATA] …" at bounding box center [512, 191] width 1024 height 656
click at [235, 357] on img "Map marker" at bounding box center [240, 351] width 17 height 17
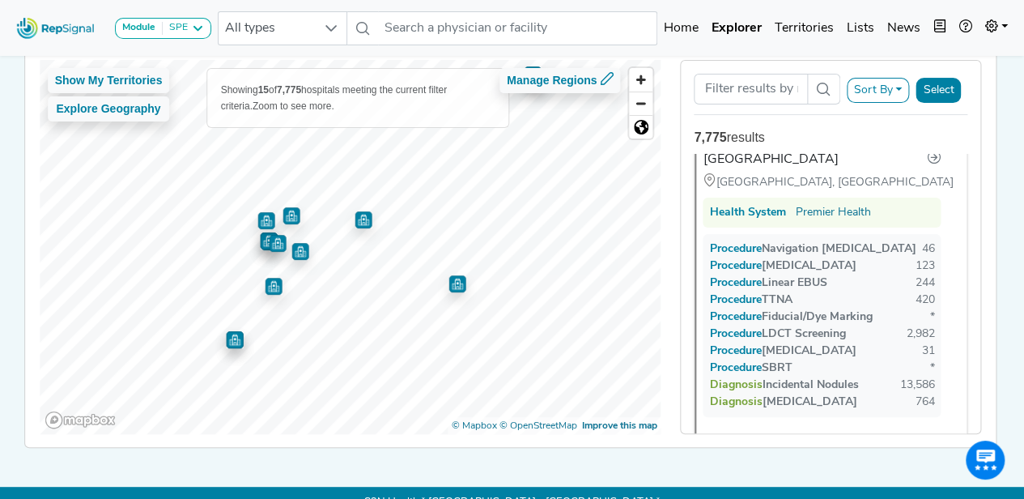
scroll to position [0, 0]
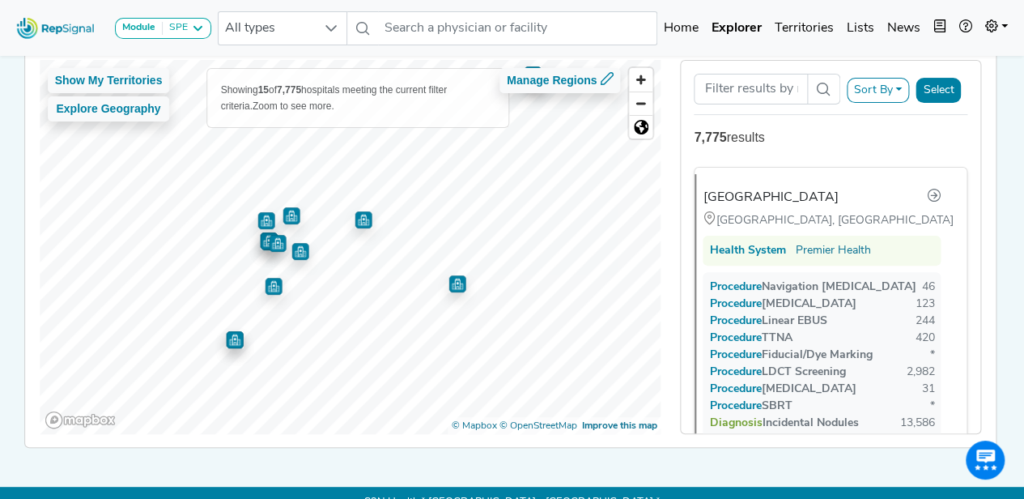
click at [361, 221] on img "Map marker" at bounding box center [363, 219] width 17 height 17
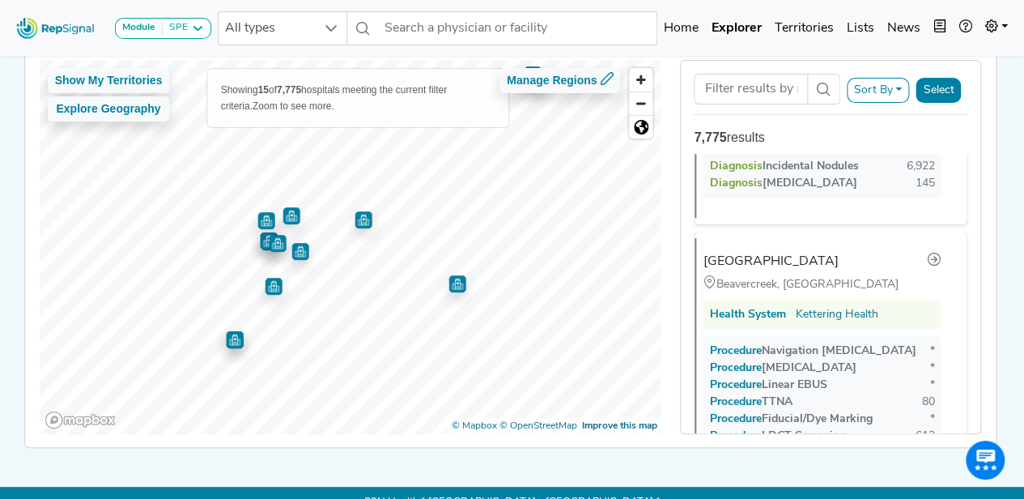
scroll to position [1561, 0]
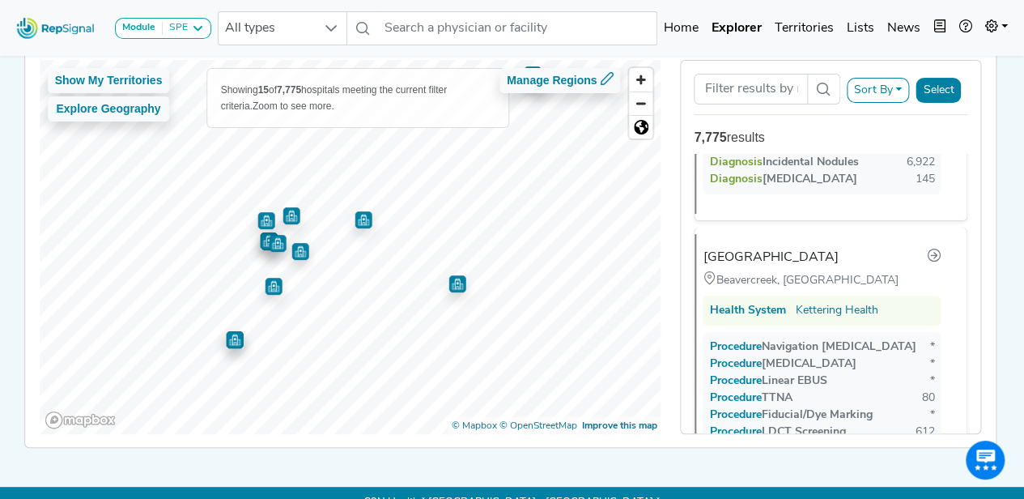
click at [270, 287] on img "Map marker" at bounding box center [273, 286] width 17 height 17
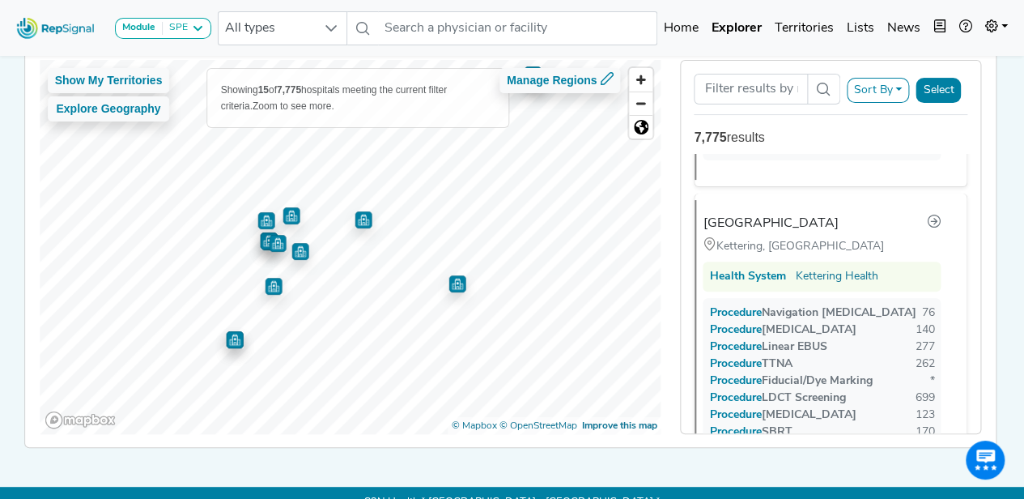
scroll to position [937, 0]
click at [230, 344] on img "Map marker" at bounding box center [234, 339] width 17 height 17
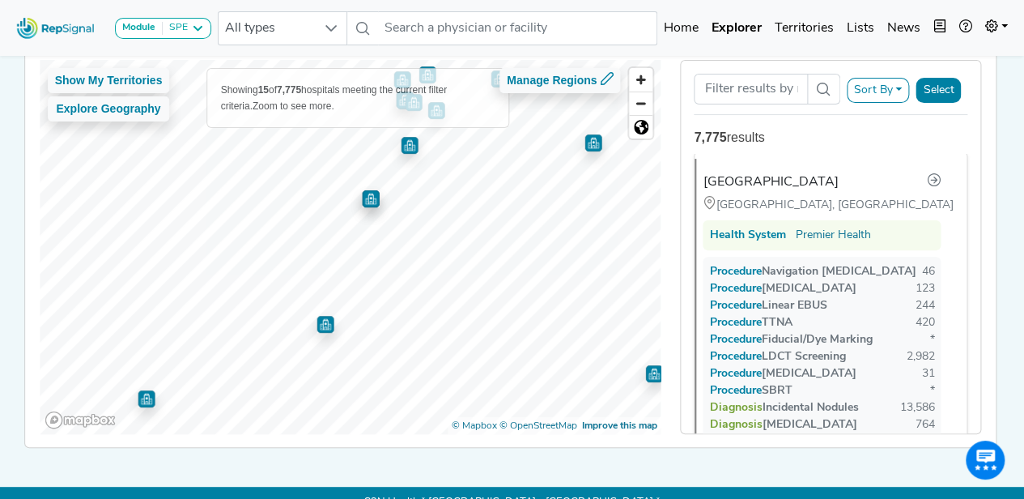
scroll to position [0, 0]
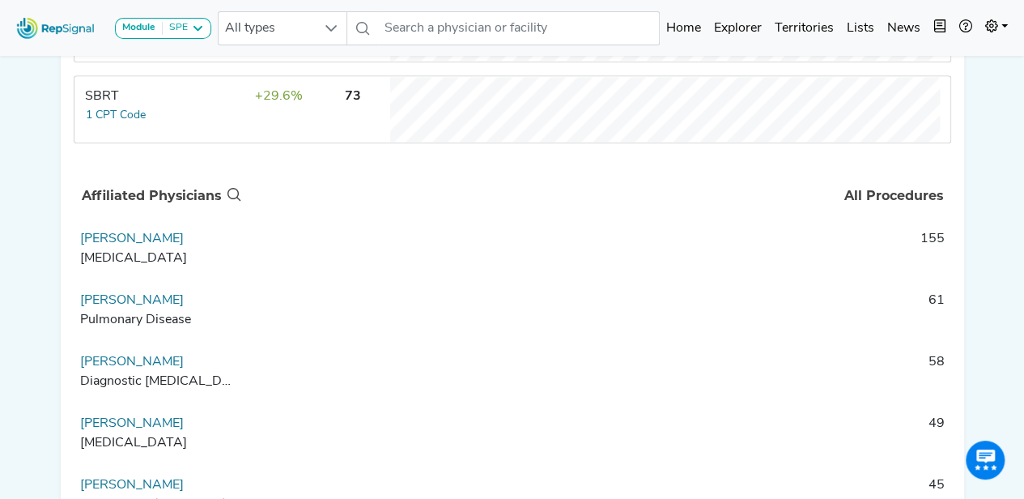
scroll to position [978, 0]
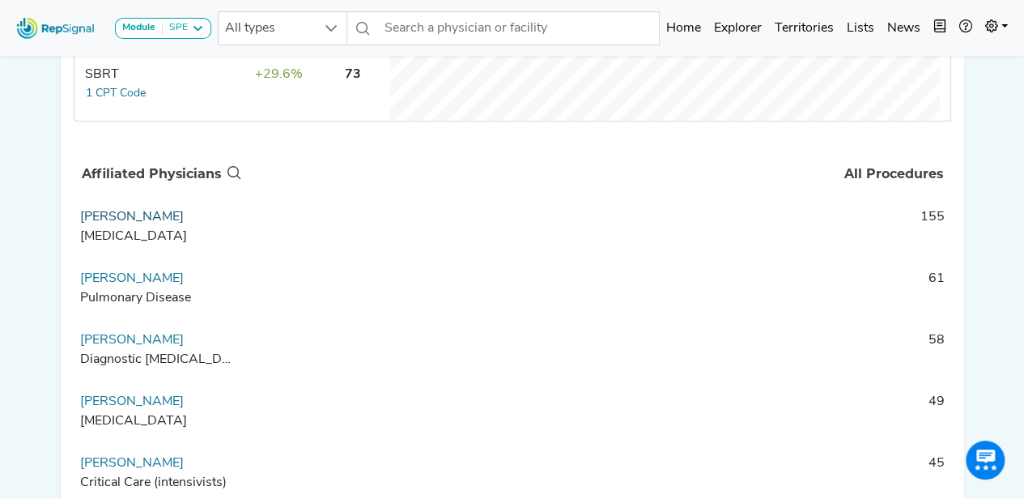
click at [152, 224] on link "Richard Maley Jr." at bounding box center [132, 217] width 104 height 13
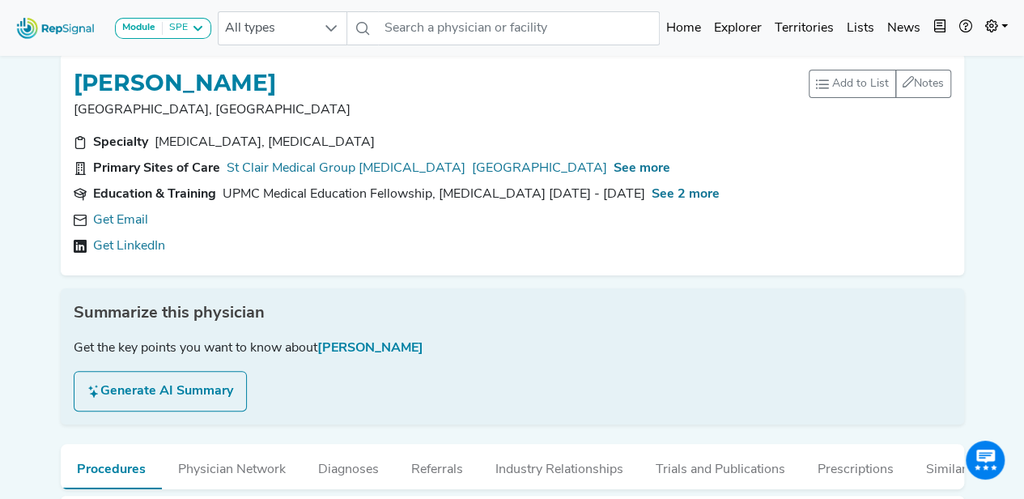
scroll to position [14, 1]
click at [669, 189] on span "See 2 more" at bounding box center [686, 195] width 68 height 13
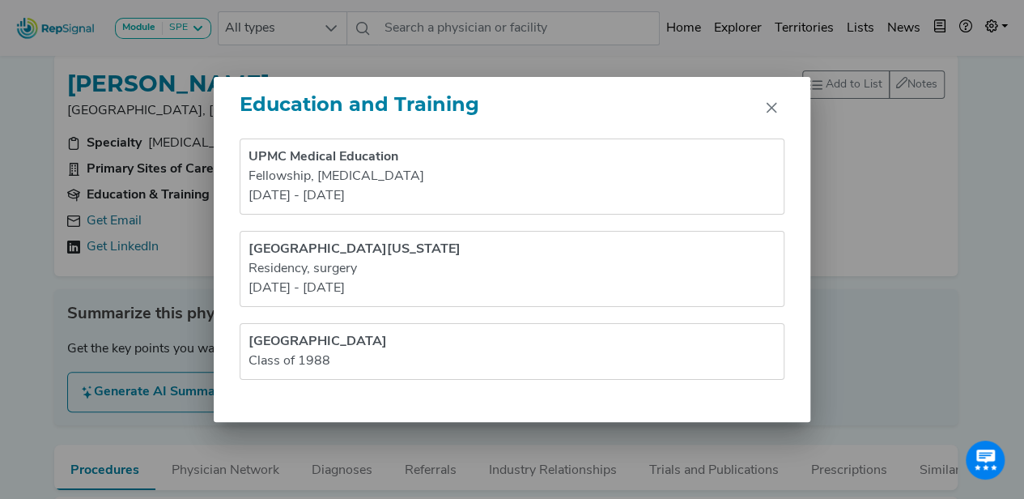
scroll to position [14, 0]
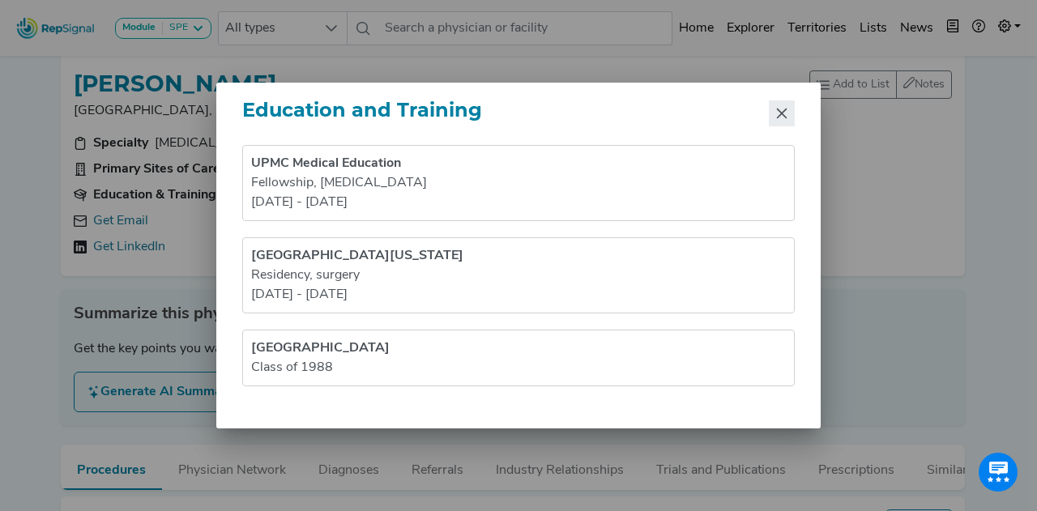
click at [786, 118] on icon "Close" at bounding box center [782, 114] width 11 height 11
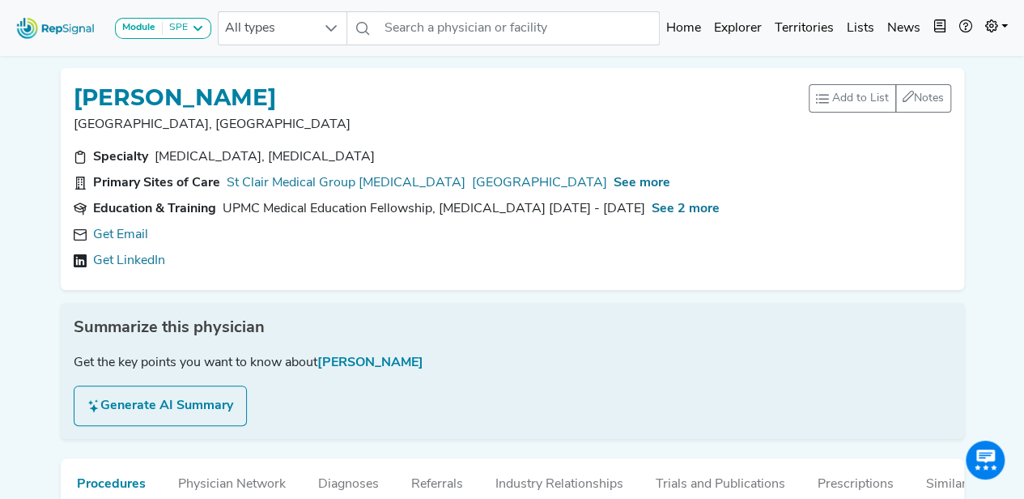
scroll to position [1, 0]
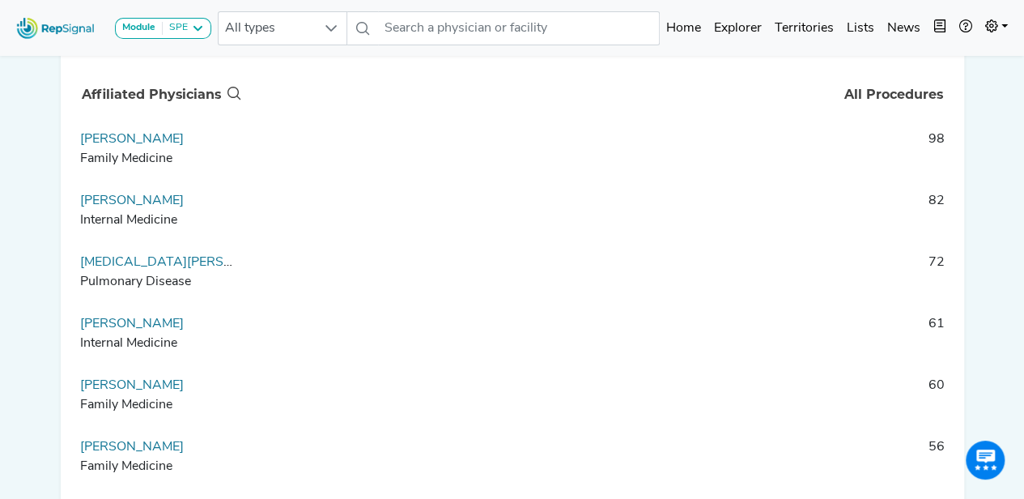
scroll to position [1059, 0]
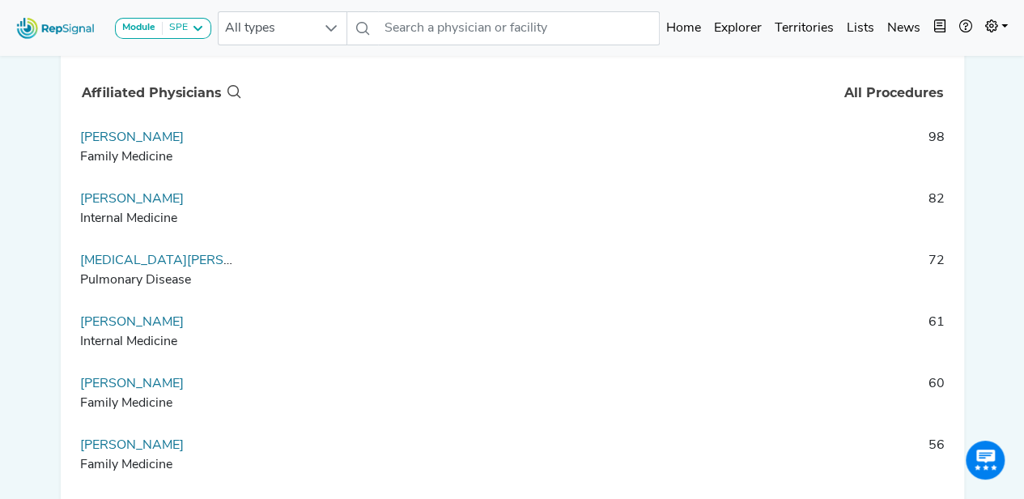
click at [992, 48] on div "Module SPE [MEDICAL_DATA] Disposable Bronchoscope SBRT SPE TTNA [MEDICAL_DATA] …" at bounding box center [512, 27] width 1024 height 43
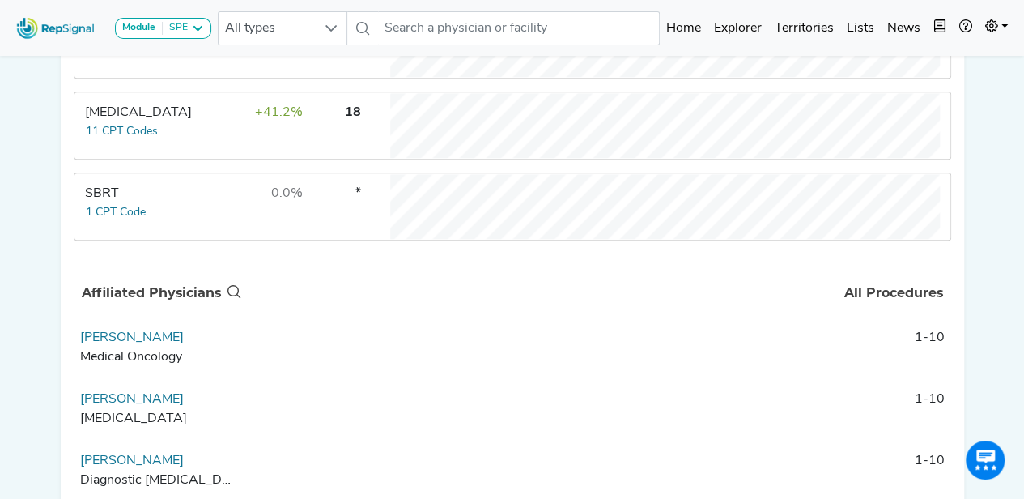
scroll to position [837, 0]
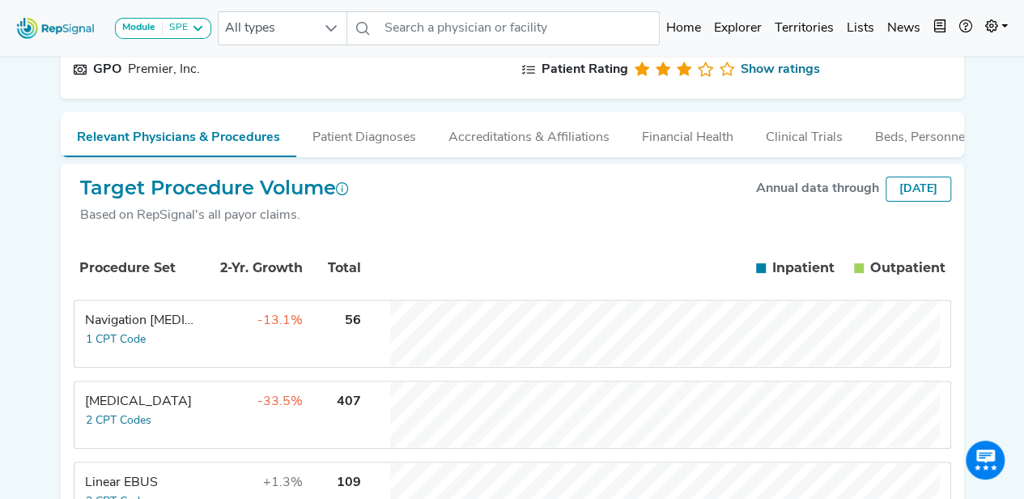
scroll to position [0, 1]
